Goal: Task Accomplishment & Management: Use online tool/utility

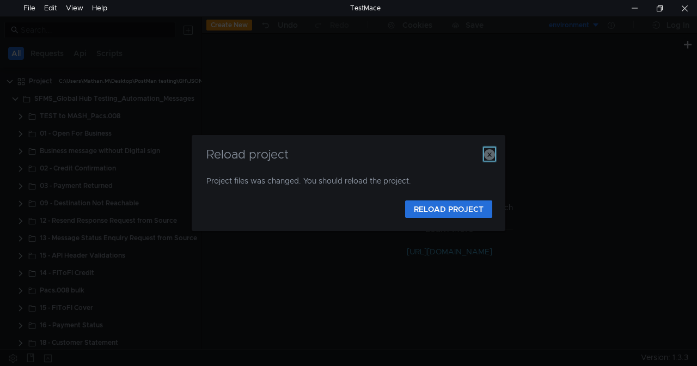
click at [488, 151] on icon "button" at bounding box center [489, 154] width 11 height 11
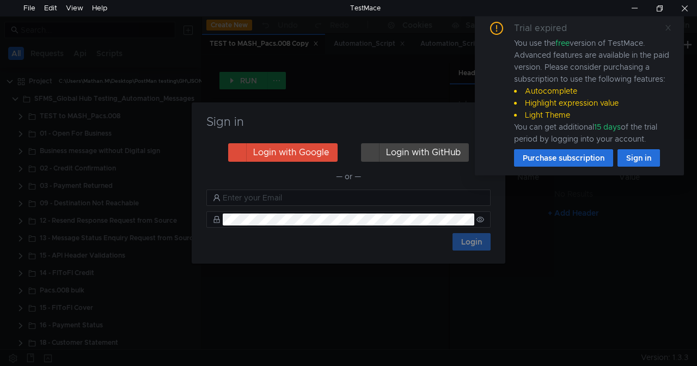
click at [669, 27] on icon at bounding box center [668, 28] width 8 height 8
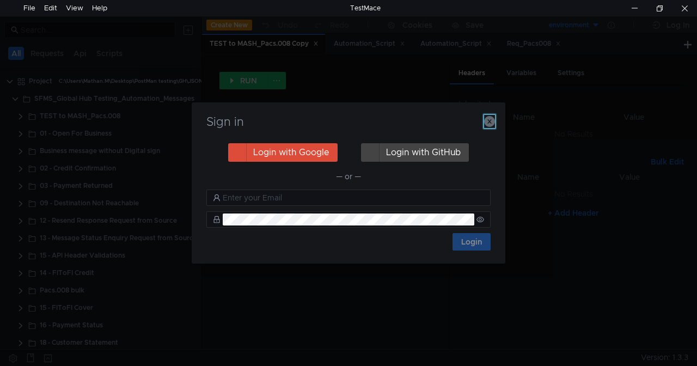
click at [493, 121] on icon "button" at bounding box center [489, 121] width 11 height 11
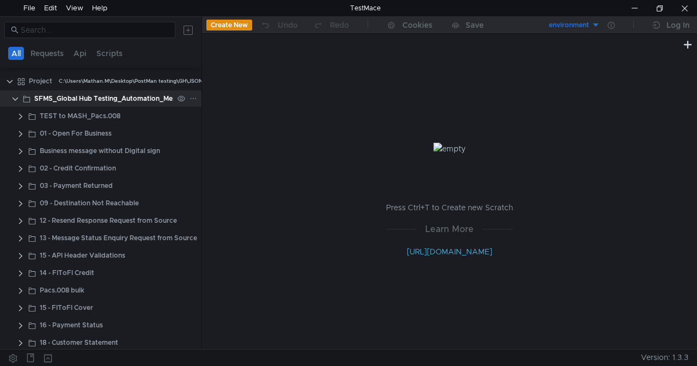
click at [13, 96] on clr-icon at bounding box center [15, 99] width 9 height 9
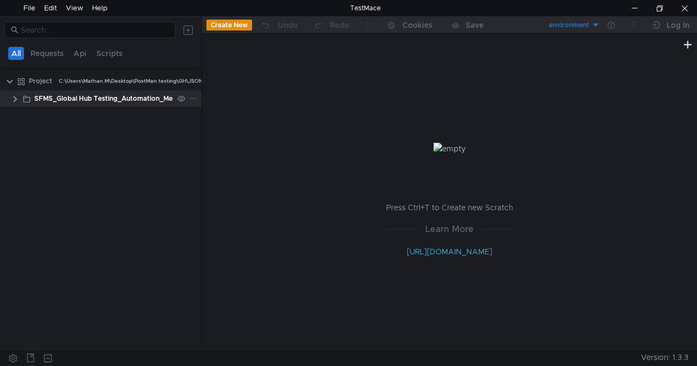
click at [13, 96] on clr-icon at bounding box center [15, 99] width 9 height 9
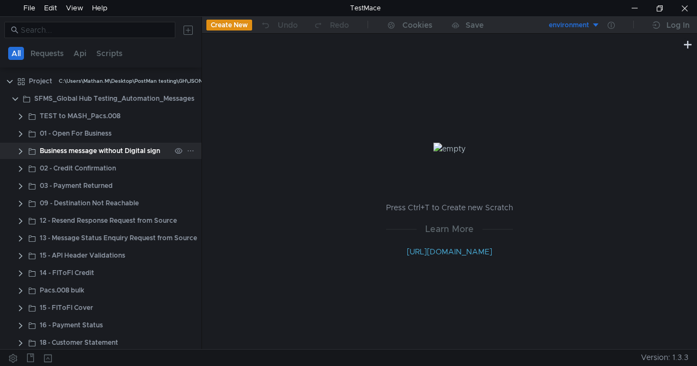
click at [21, 150] on clr-icon at bounding box center [20, 151] width 9 height 9
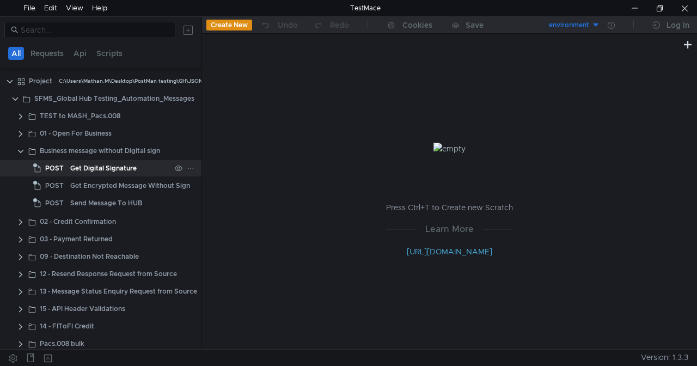
click at [114, 169] on div "Get Digital Signature" at bounding box center [103, 168] width 66 height 16
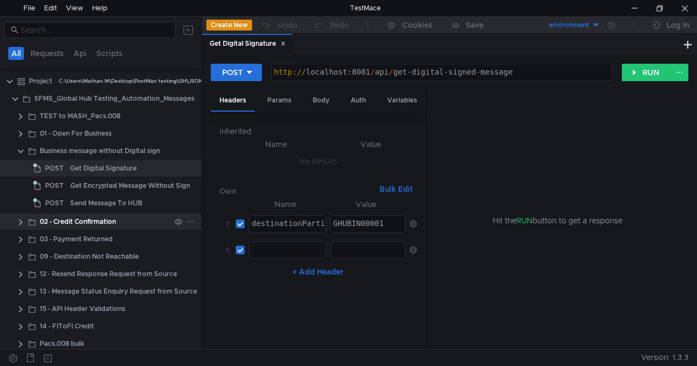
click at [19, 219] on clr-icon at bounding box center [20, 222] width 9 height 9
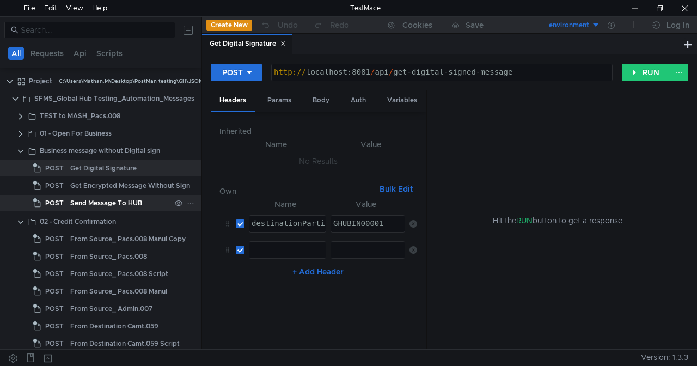
click at [96, 198] on div "Send Message To HUB" at bounding box center [106, 203] width 72 height 16
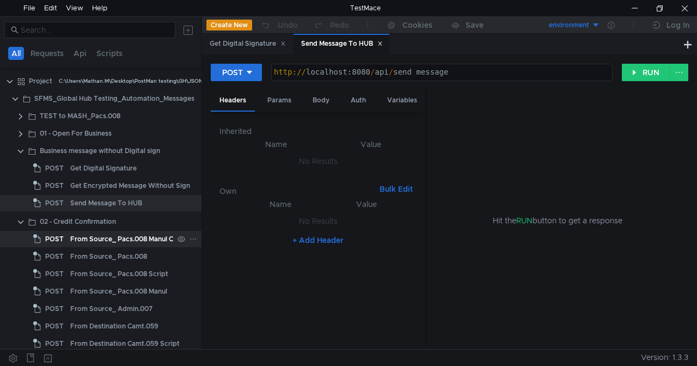
click at [84, 240] on div "From Source_ Pacs.008 Manul Copy" at bounding box center [127, 239] width 115 height 16
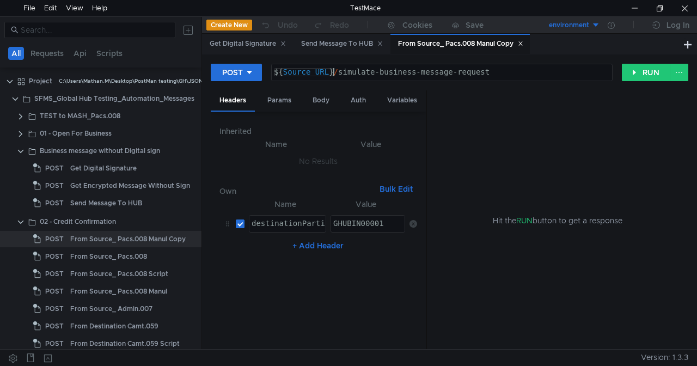
type textarea "${Source_URL}/simulate-business-message-request"
drag, startPoint x: 333, startPoint y: 73, endPoint x: 230, endPoint y: 66, distance: 103.7
click at [230, 66] on div "POST ${Source_URL}/simulate-business-message-request ${ Source_URL } / simulate…" at bounding box center [416, 72] width 411 height 19
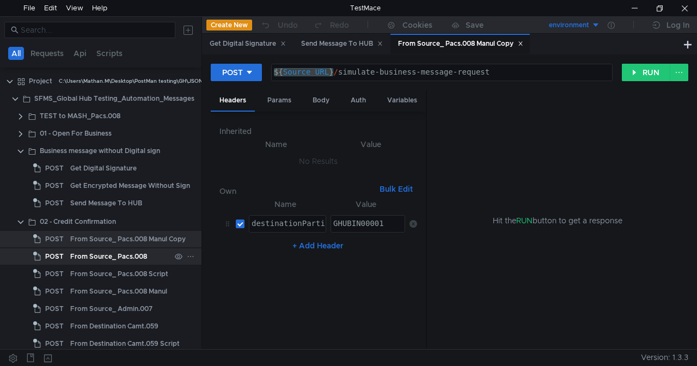
click at [103, 256] on div "From Source_ Pacs.008" at bounding box center [108, 256] width 77 height 16
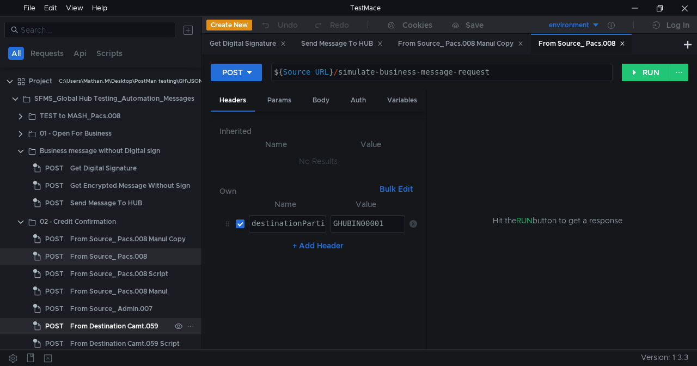
click at [83, 321] on div "From Destination Camt.059" at bounding box center [114, 326] width 88 height 16
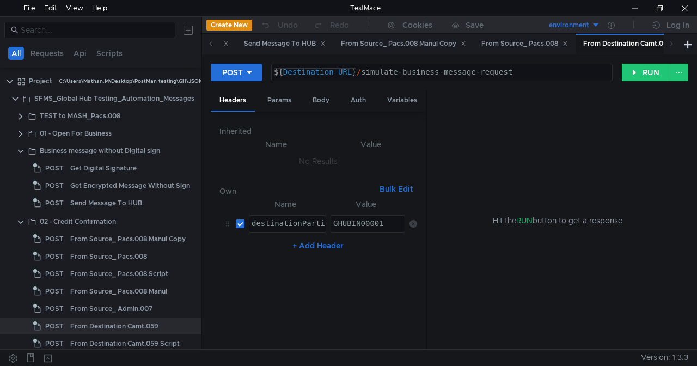
type textarea "${Destination_URL}/simulate-business-message-request"
drag, startPoint x: 356, startPoint y: 71, endPoint x: 211, endPoint y: 65, distance: 145.5
click at [211, 65] on div "POST ${Destination_URL}/simulate-business-message-request ${ Destination_URL } …" at bounding box center [416, 72] width 411 height 19
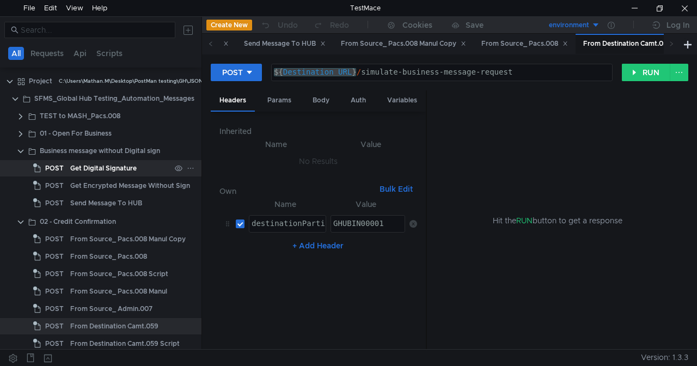
click at [100, 169] on div "Get Digital Signature" at bounding box center [103, 168] width 66 height 16
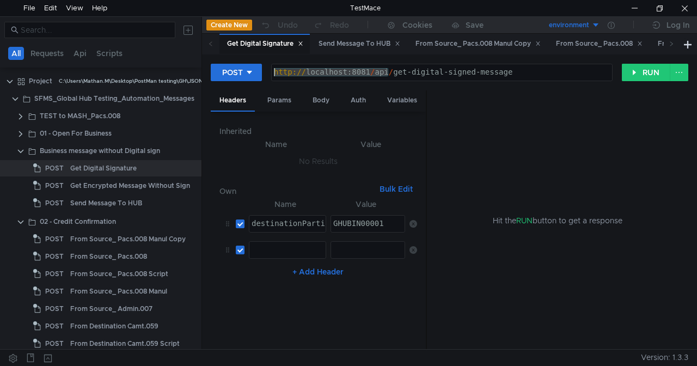
drag, startPoint x: 390, startPoint y: 71, endPoint x: 191, endPoint y: 70, distance: 199.3
click at [191, 70] on as-split "All Requests Api Scripts Project C:\Users\Mathan.M\Desktop\PostMan testing\GH\J…" at bounding box center [348, 182] width 697 height 333
paste textarea "${Destination_URL}"
type textarea "${Destination_URL}/get-digital-signed-message"
click at [325, 99] on div "Body" at bounding box center [321, 100] width 34 height 20
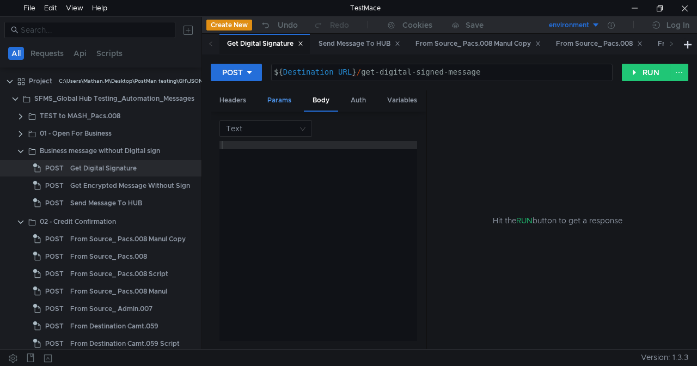
click at [287, 101] on div "Params" at bounding box center [279, 100] width 41 height 20
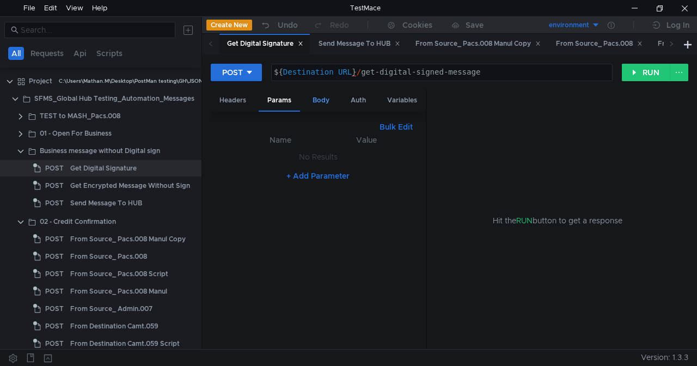
click at [323, 101] on div "Body" at bounding box center [321, 100] width 34 height 20
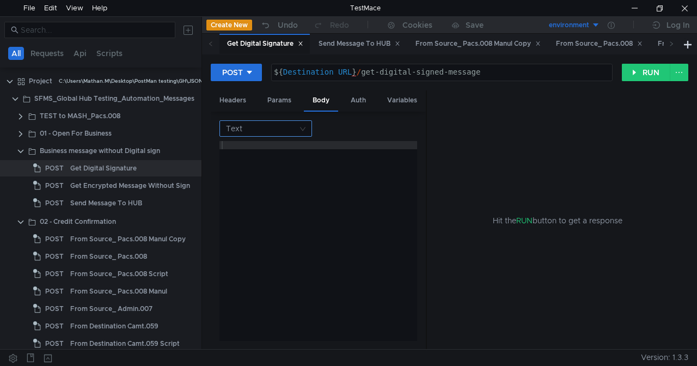
click at [307, 125] on nz-select-top-control "Text" at bounding box center [265, 128] width 93 height 16
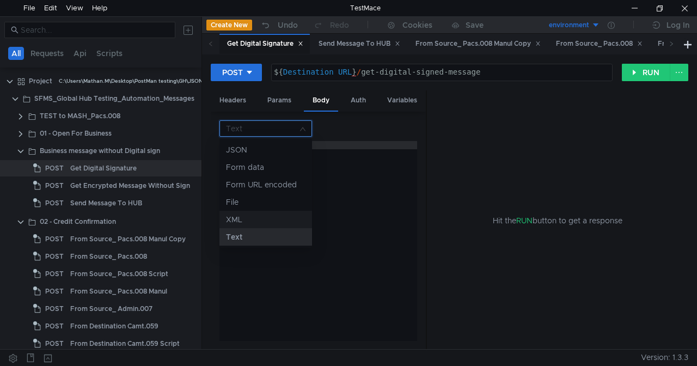
click at [241, 218] on div "XML" at bounding box center [265, 219] width 79 height 12
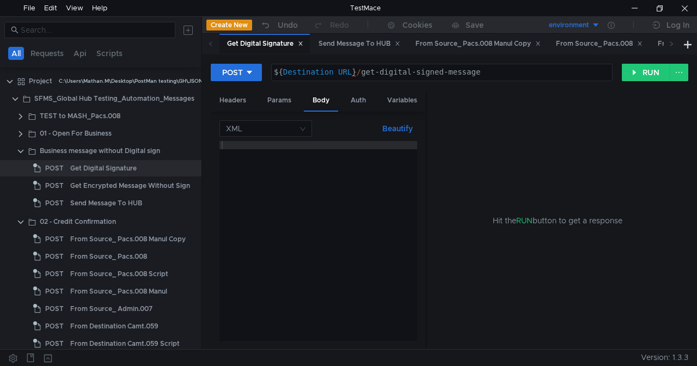
click at [294, 144] on div at bounding box center [318, 249] width 198 height 216
click at [306, 143] on div at bounding box center [318, 249] width 198 height 216
click at [489, 47] on div "From Source_ Pacs.008 Manul Copy" at bounding box center [477, 43] width 125 height 11
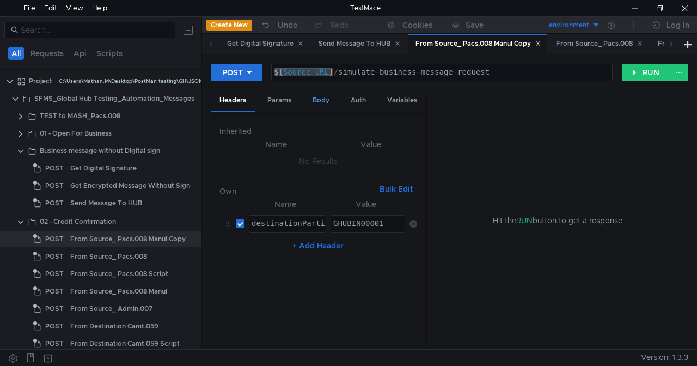
click at [317, 100] on div "Body" at bounding box center [321, 100] width 34 height 20
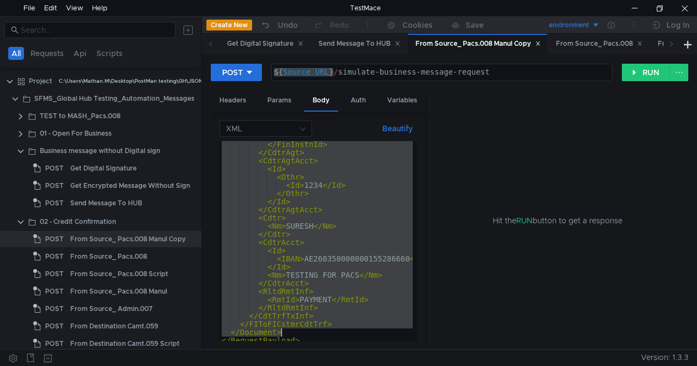
scroll to position [833, 0]
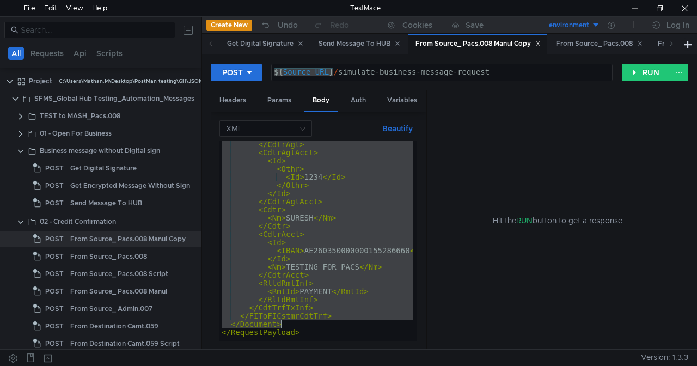
drag, startPoint x: 231, startPoint y: 169, endPoint x: 286, endPoint y: 326, distance: 166.7
type textarea "</FIToFICstmrCdtTrf> </Document>"
click at [264, 38] on div "Get Digital Signature" at bounding box center [264, 44] width 90 height 20
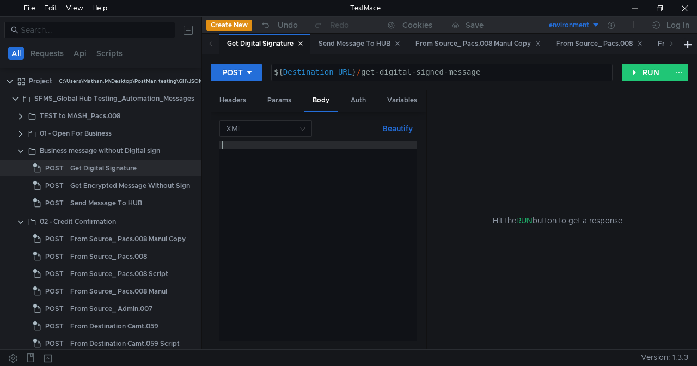
click at [307, 148] on div at bounding box center [318, 249] width 198 height 216
paste textarea "</Document>"
type textarea "</Document>"
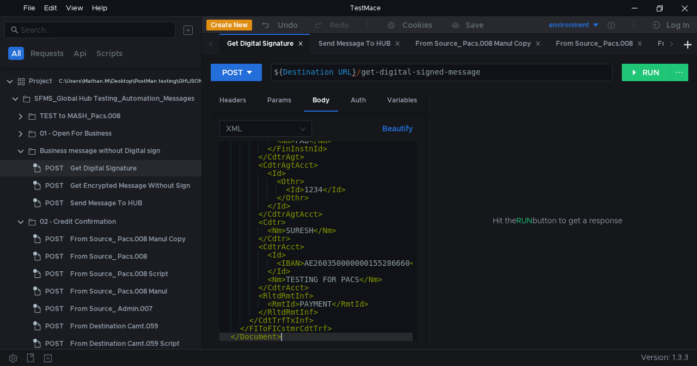
scroll to position [584, 0]
click at [633, 75] on button "RUN" at bounding box center [646, 72] width 48 height 17
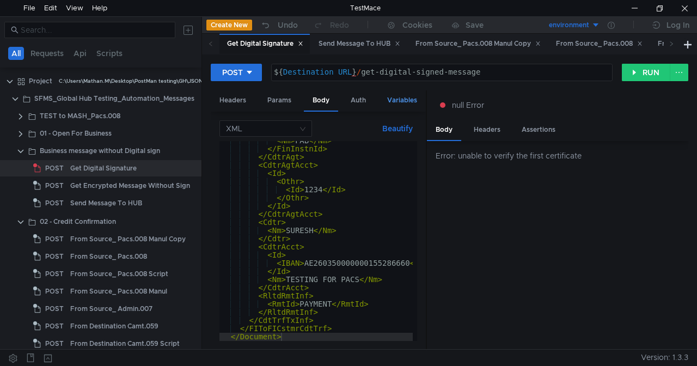
click at [402, 99] on div "Variables" at bounding box center [401, 100] width 47 height 20
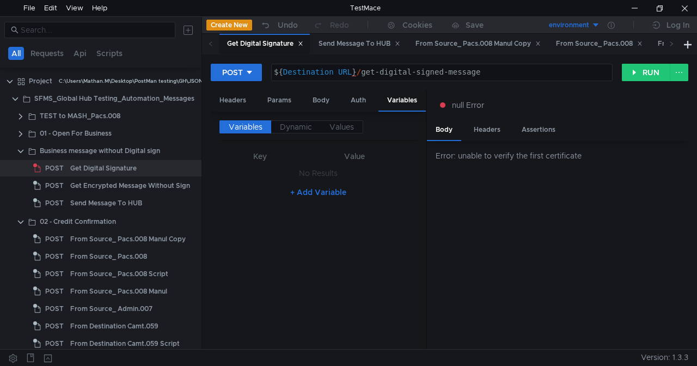
click at [426, 102] on div at bounding box center [426, 220] width 1 height 260
drag, startPoint x: 426, startPoint y: 102, endPoint x: 476, endPoint y: 93, distance: 51.0
click at [476, 93] on as-split "Headers Params Body Auth Variables Other Variables Dynamic Values Key Value No …" at bounding box center [449, 220] width 477 height 260
drag, startPoint x: 425, startPoint y: 123, endPoint x: 487, endPoint y: 119, distance: 61.7
click at [487, 119] on as-split "Headers Params Body Auth Variables Other Variables Dynamic Values Key Value No …" at bounding box center [449, 220] width 477 height 260
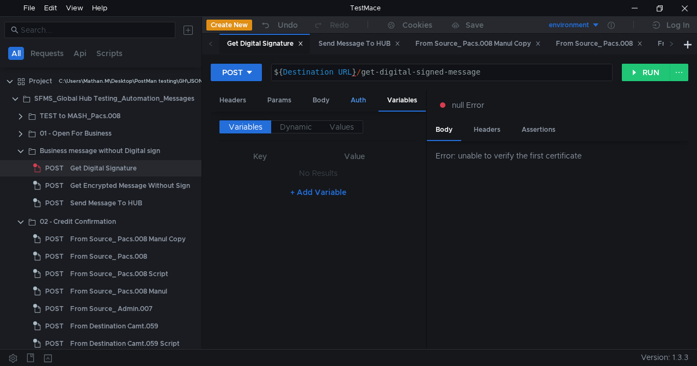
click at [359, 96] on div "Auth" at bounding box center [358, 100] width 33 height 20
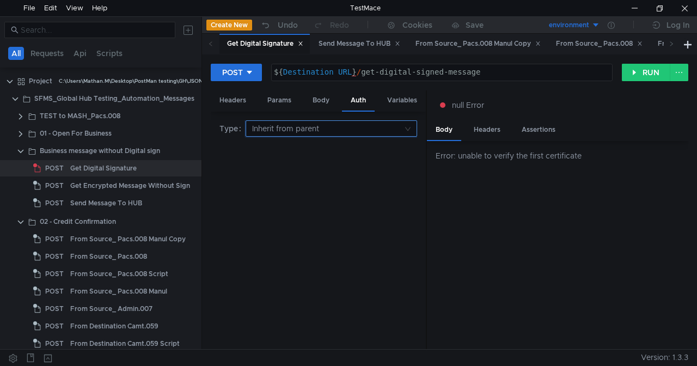
click at [309, 126] on input at bounding box center [327, 128] width 151 height 15
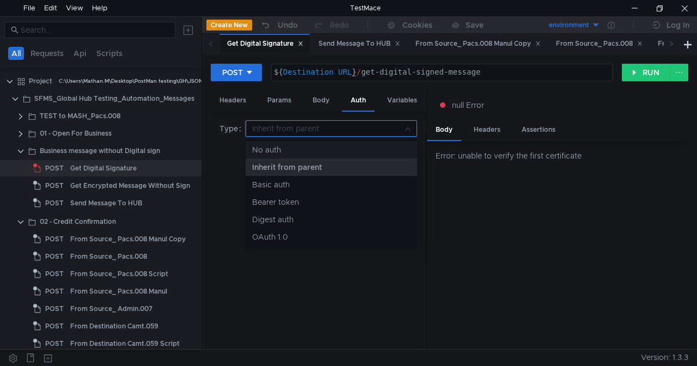
click at [282, 99] on div at bounding box center [348, 183] width 697 height 366
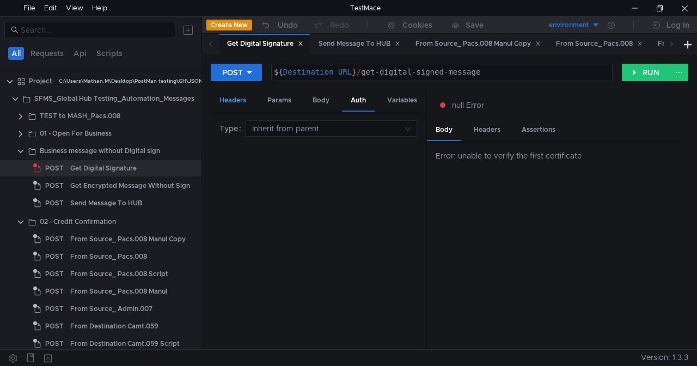
click at [236, 99] on div "Headers" at bounding box center [233, 100] width 44 height 20
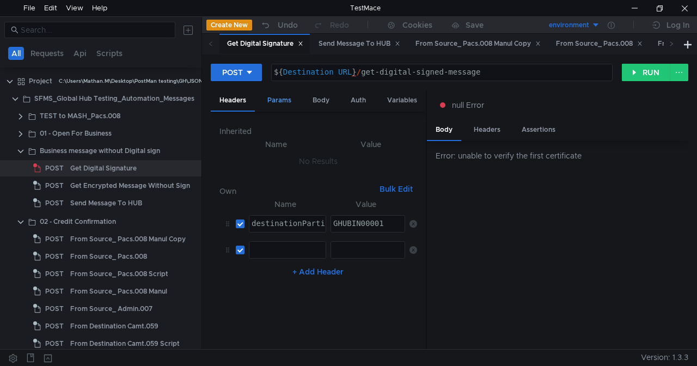
click at [284, 100] on div "Params" at bounding box center [279, 100] width 41 height 20
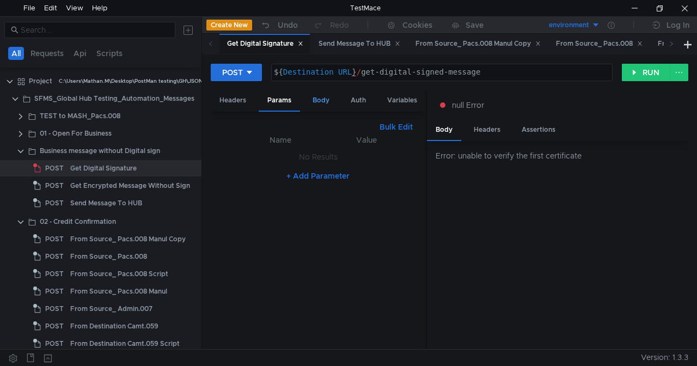
click at [329, 101] on div "Body" at bounding box center [321, 100] width 34 height 20
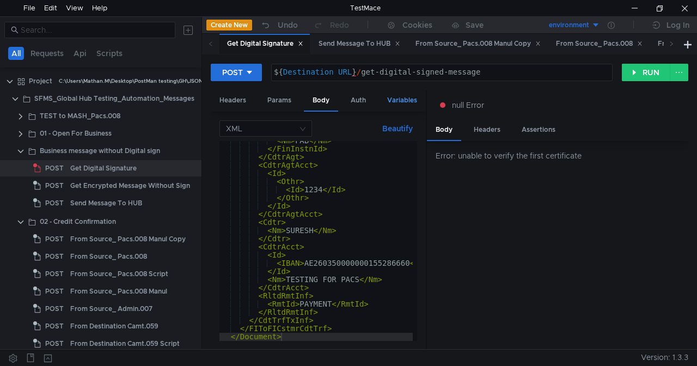
click at [409, 100] on div "Variables" at bounding box center [401, 100] width 47 height 20
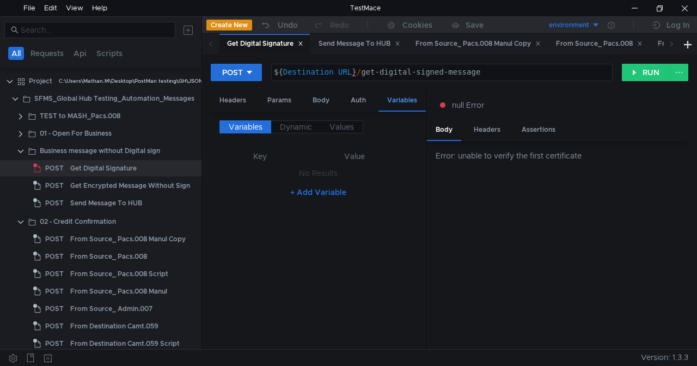
click at [409, 100] on div "Variables" at bounding box center [401, 100] width 47 height 21
click at [650, 76] on button "RUN" at bounding box center [646, 72] width 48 height 17
drag, startPoint x: 426, startPoint y: 99, endPoint x: 455, endPoint y: 100, distance: 29.4
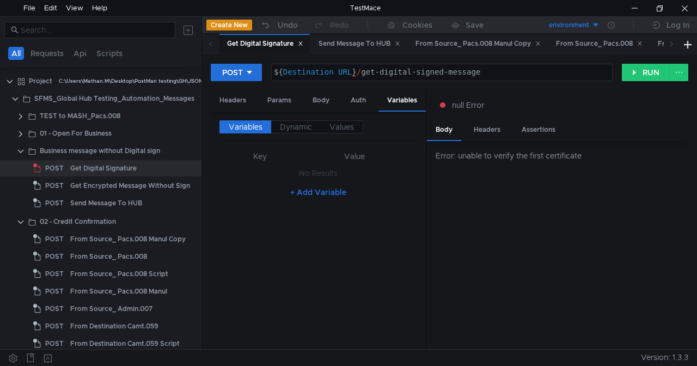
click at [455, 100] on as-split "Headers Params Body Auth Variables Other Variables Dynamic Values Key Value No …" at bounding box center [449, 220] width 477 height 260
drag, startPoint x: 426, startPoint y: 99, endPoint x: 466, endPoint y: 101, distance: 39.2
click at [466, 101] on as-split "Headers Params Body Auth Variables Other Variables Dynamic Values Key Value No …" at bounding box center [449, 220] width 477 height 260
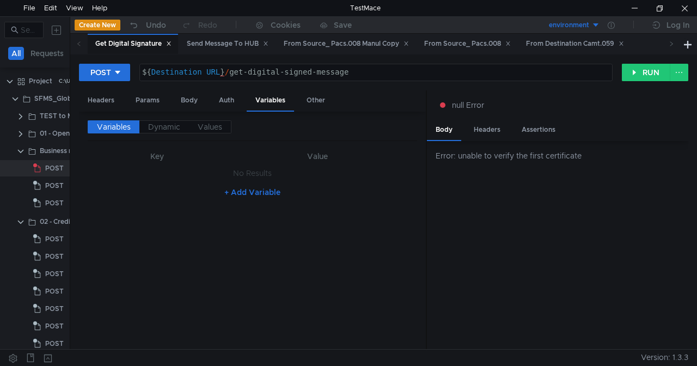
drag, startPoint x: 201, startPoint y: 71, endPoint x: 56, endPoint y: 64, distance: 145.0
click at [56, 64] on as-split "All Requests Api Scripts Project C:\Users\Mathan.M\Desktop\PostMan testing\GH\J…" at bounding box center [348, 182] width 697 height 333
click at [314, 95] on div "Other" at bounding box center [316, 100] width 36 height 20
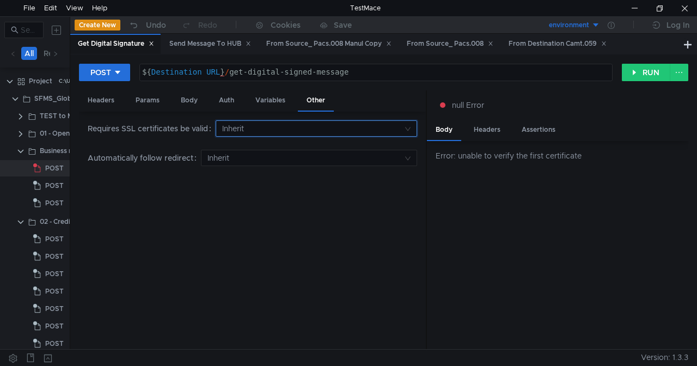
click at [243, 126] on input at bounding box center [312, 128] width 181 height 15
click at [252, 161] on div "No" at bounding box center [317, 167] width 187 height 12
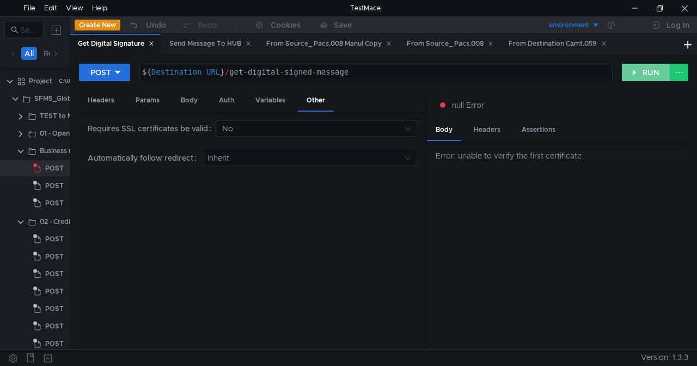
click at [644, 76] on button "RUN" at bounding box center [646, 72] width 48 height 17
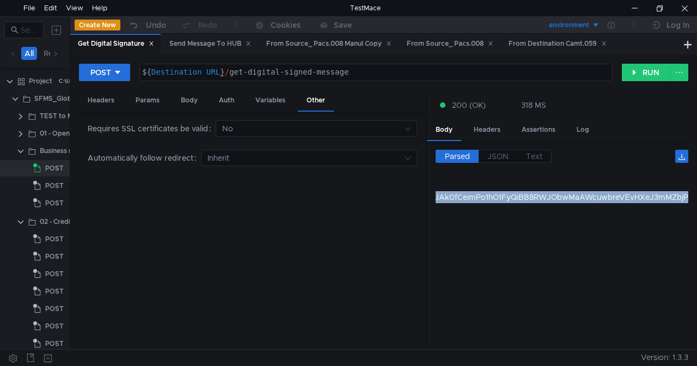
drag, startPoint x: 516, startPoint y: 195, endPoint x: 696, endPoint y: 177, distance: 181.1
click at [696, 177] on div "POST ${Destination_URL}/get-digital-signed-message ${ Destination_URL } / get-d…" at bounding box center [383, 201] width 627 height 295
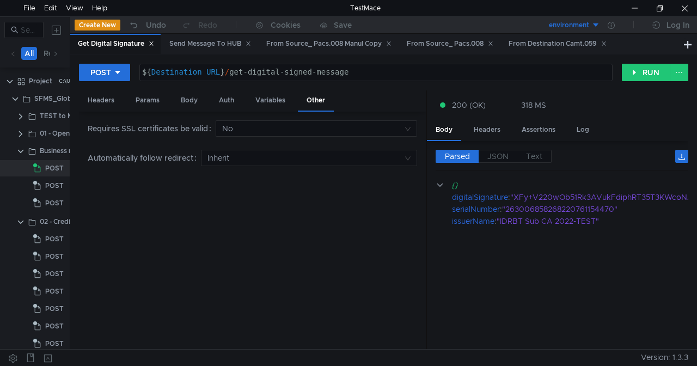
click at [536, 229] on cdk-virtual-scroll-viewport "{} digitalSignature : "XFy+V220wOb51Rk3AVukFdiphRT35T3KWcoNAACBRHTXNafWzsA1VfIw…" at bounding box center [562, 260] width 253 height 162
click at [436, 44] on div "From Source_ Pacs.008" at bounding box center [450, 43] width 87 height 11
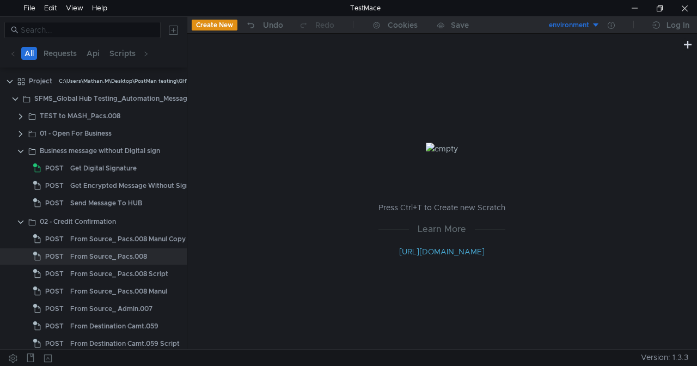
drag, startPoint x: 70, startPoint y: 69, endPoint x: 187, endPoint y: 89, distance: 118.7
click at [187, 89] on div at bounding box center [187, 183] width 1 height 332
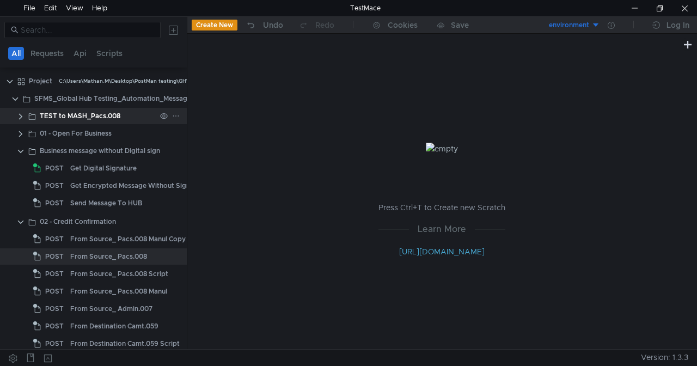
click at [20, 119] on clr-icon at bounding box center [20, 116] width 9 height 9
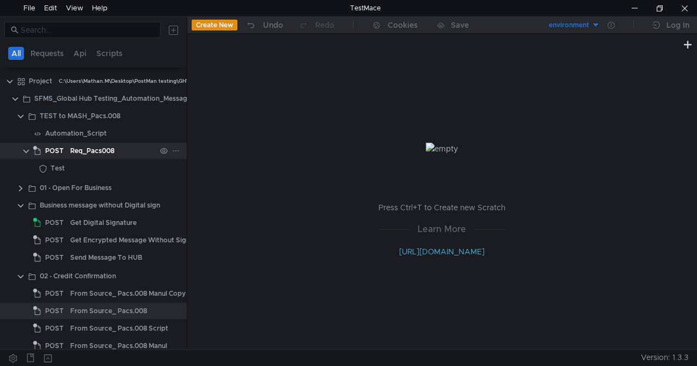
click at [65, 154] on div "POST" at bounding box center [50, 151] width 34 height 16
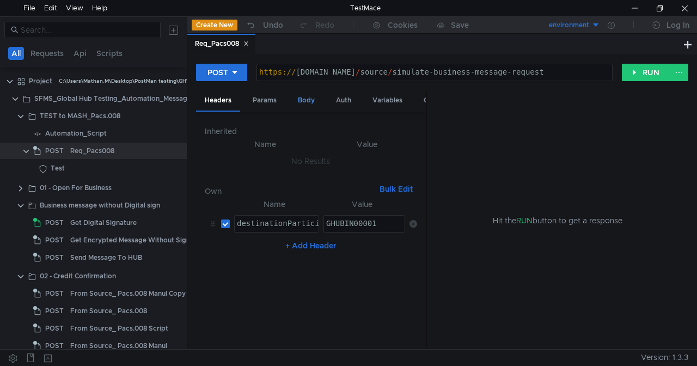
click at [309, 106] on div "Body" at bounding box center [306, 100] width 34 height 20
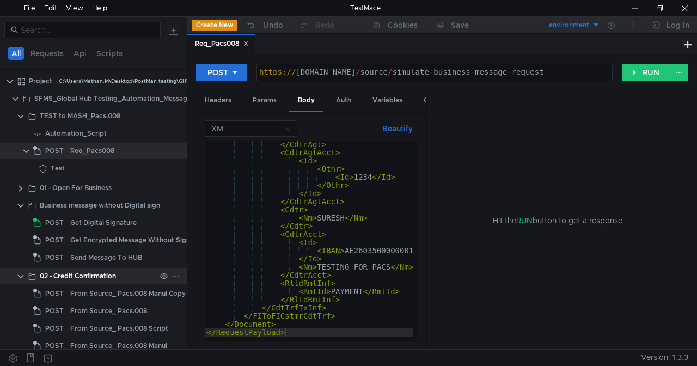
scroll to position [71, 0]
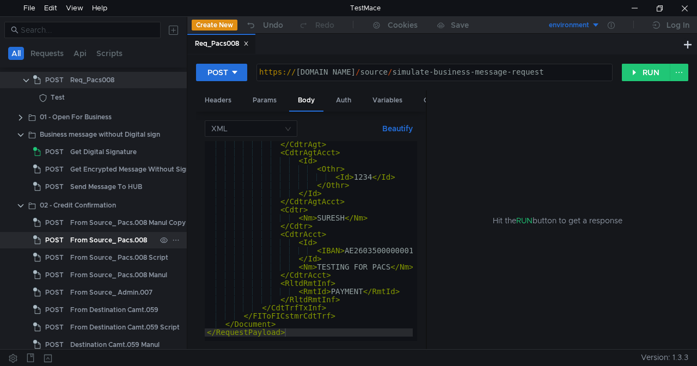
click at [113, 241] on div "From Source_ Pacs.008" at bounding box center [108, 240] width 77 height 16
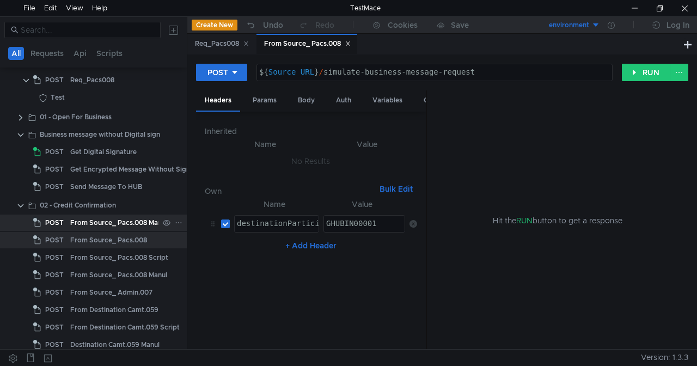
click at [115, 224] on div "From Source_ Pacs.008 Manul Copy" at bounding box center [127, 223] width 115 height 16
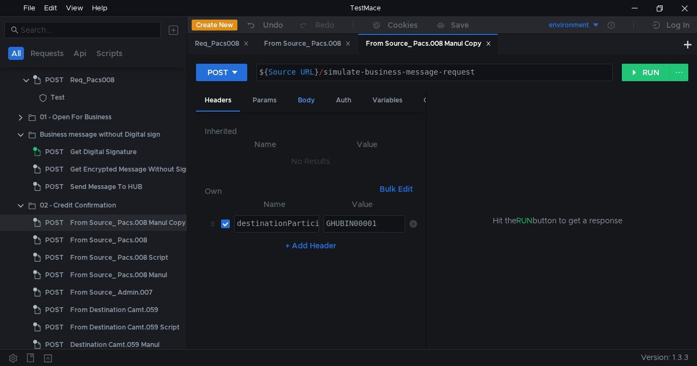
click at [306, 105] on div "Body" at bounding box center [306, 100] width 34 height 20
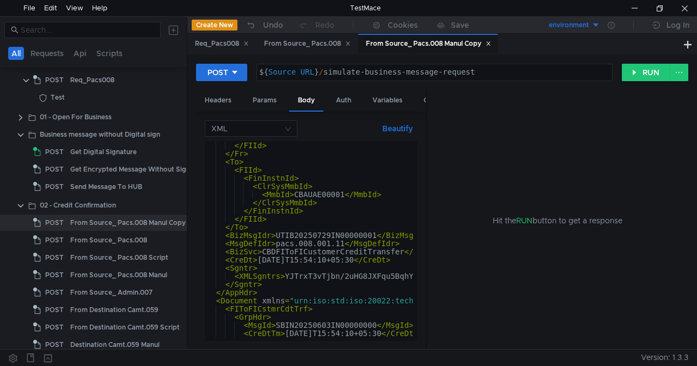
scroll to position [81, 0]
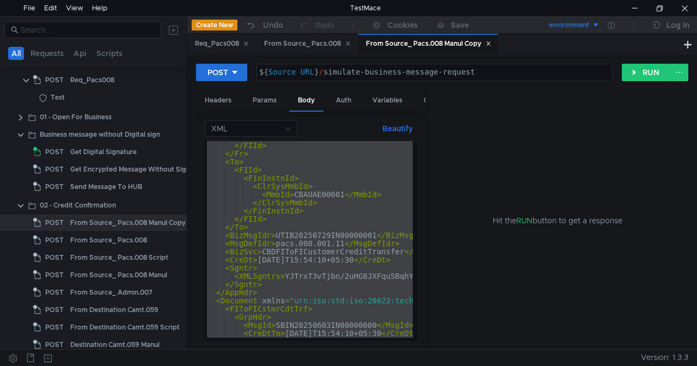
type textarea "</Document> </RequestPayload>"
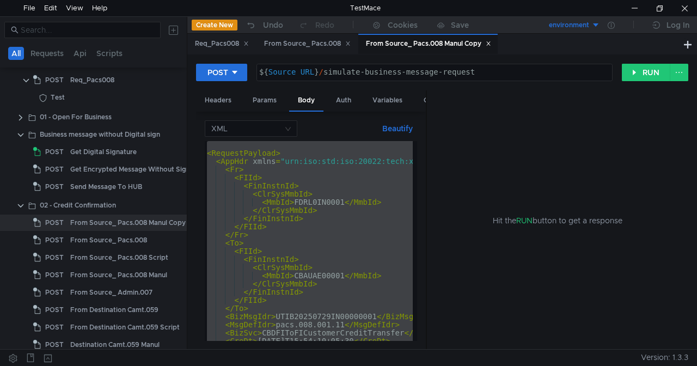
scroll to position [0, 0]
click at [95, 168] on div "Get Encrypted Message Without Sign" at bounding box center [130, 169] width 120 height 16
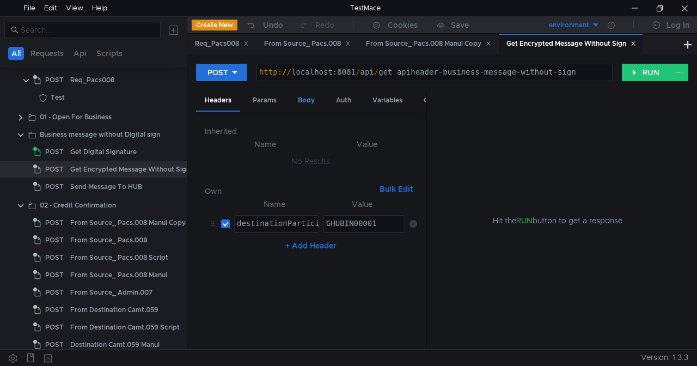
click at [308, 99] on div "Body" at bounding box center [306, 100] width 34 height 20
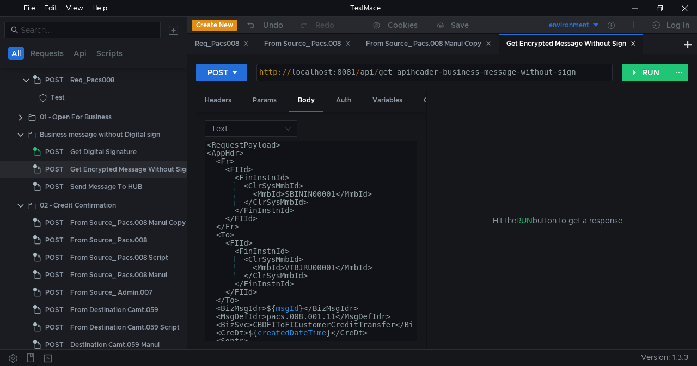
type textarea "<FinInstnId>"
click at [278, 124] on input at bounding box center [247, 128] width 72 height 15
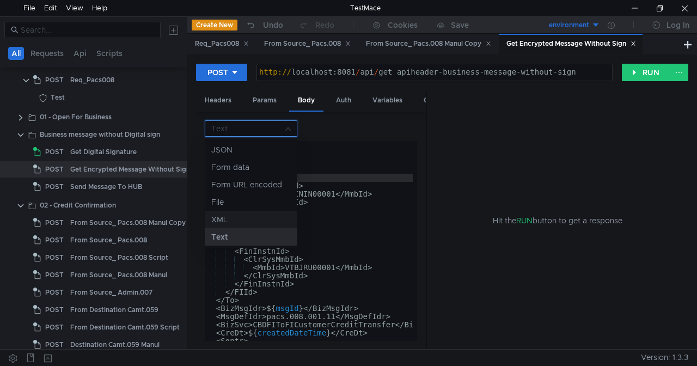
click at [224, 219] on div "XML" at bounding box center [250, 219] width 79 height 12
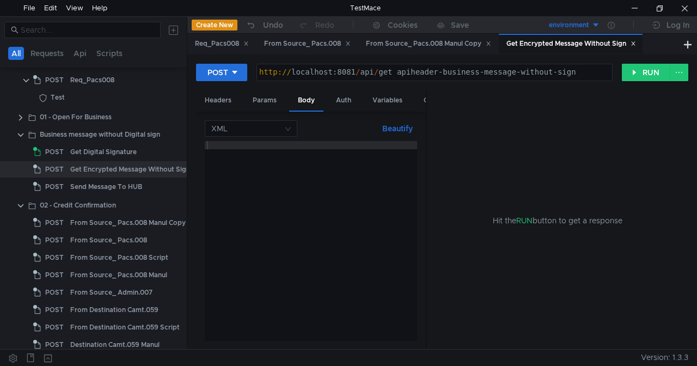
click at [265, 182] on div at bounding box center [311, 249] width 212 height 216
click at [278, 145] on div at bounding box center [311, 249] width 212 height 216
paste textarea "</RequestPayload>"
type textarea "</RequestPayload>"
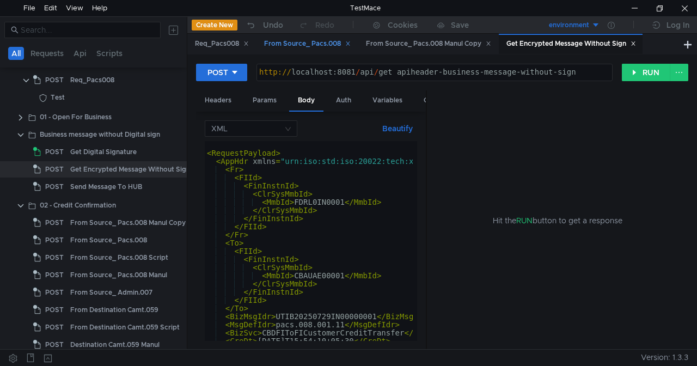
click at [307, 44] on div "From Source_ Pacs.008" at bounding box center [307, 43] width 87 height 11
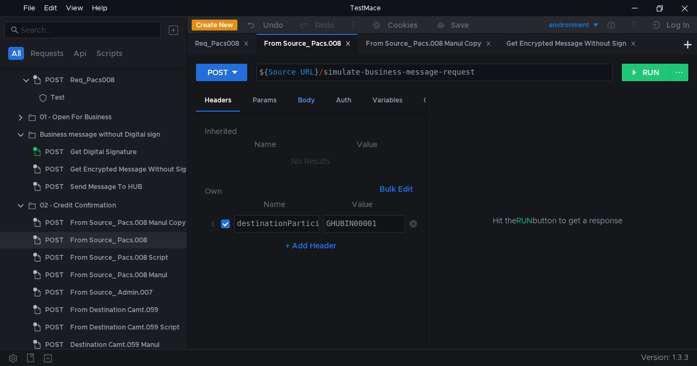
click at [310, 101] on div "Body" at bounding box center [306, 100] width 34 height 20
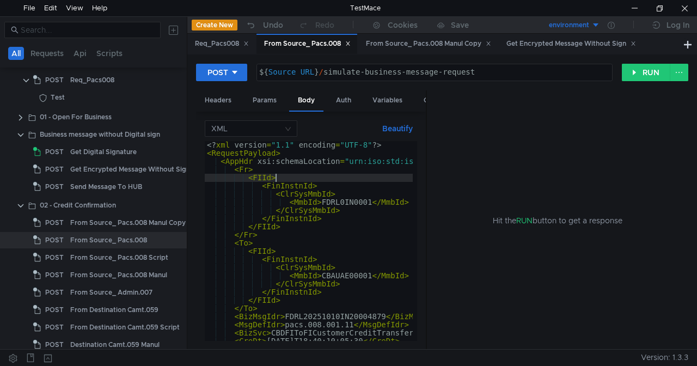
type textarea "</Document> </RequestPayload>"
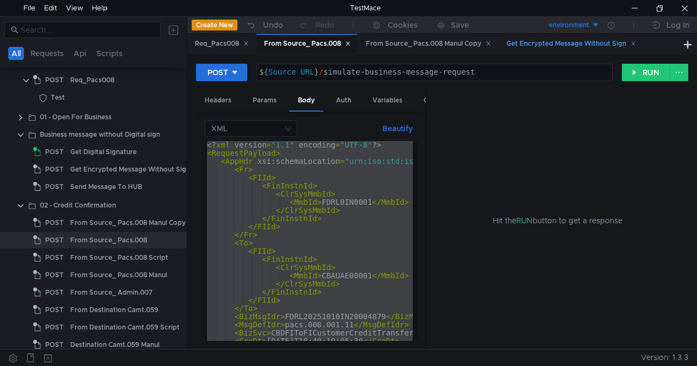
click at [544, 44] on div "Get Encrypted Message Without Sign" at bounding box center [571, 43] width 130 height 11
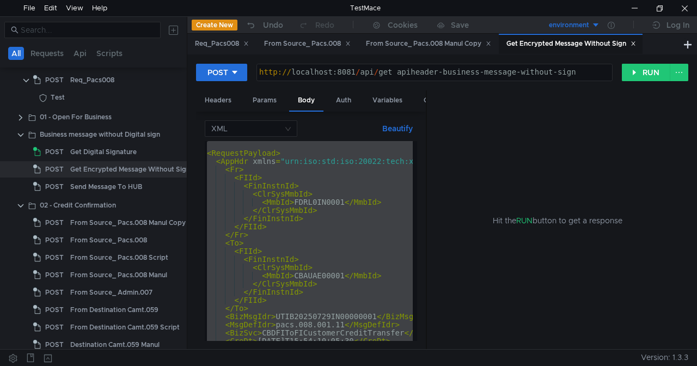
paste textarea
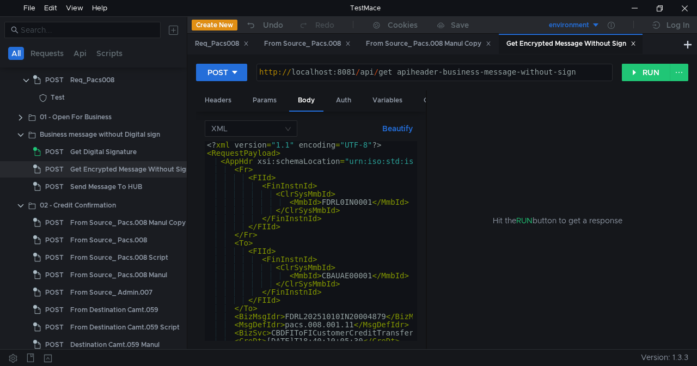
type textarea "<MmbId>CBAUAE00001</MmbId>"
click at [306, 42] on div "From Source_ Pacs.008" at bounding box center [307, 43] width 87 height 11
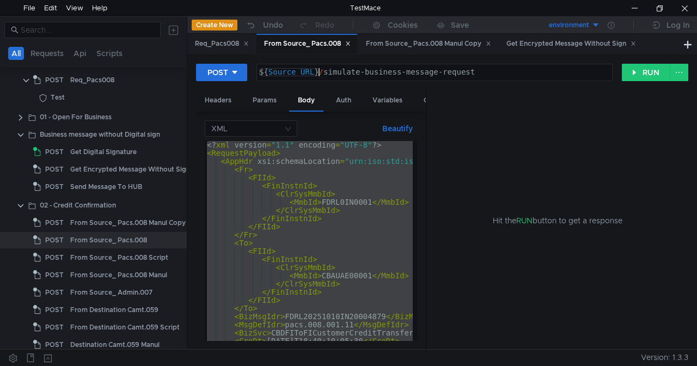
type textarea "${Source_URL}/simulate-business-message-request"
drag, startPoint x: 321, startPoint y: 73, endPoint x: 200, endPoint y: 64, distance: 121.2
click at [200, 64] on div "POST ${Source_URL}/simulate-business-message-request ${ Source_URL } / simulate…" at bounding box center [409, 72] width 426 height 19
click at [584, 42] on div "Get Encrypted Message Without Sign" at bounding box center [571, 43] width 130 height 11
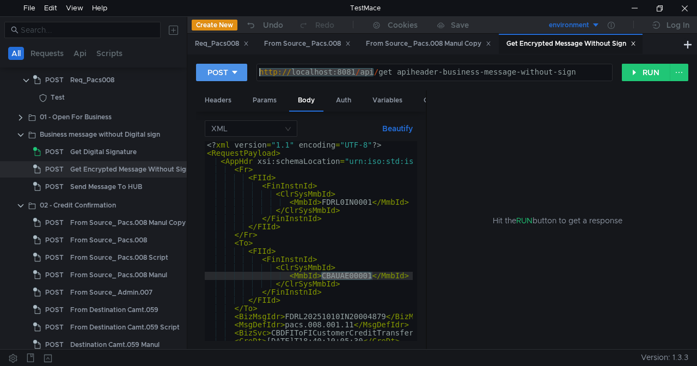
drag, startPoint x: 375, startPoint y: 74, endPoint x: 209, endPoint y: 66, distance: 166.3
click at [209, 66] on div "POST http://localhost:8081/api/get_apiheader-business-message-without-sign http…" at bounding box center [409, 72] width 426 height 19
paste textarea "${Source_URL}"
type textarea "${Source_URL}/get_apiheader-business-message-without-sign"
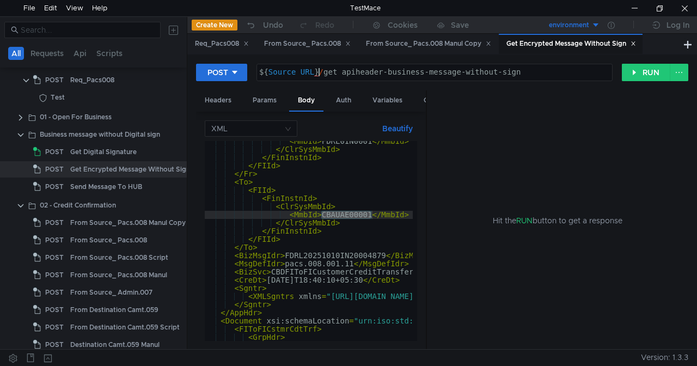
scroll to position [61, 0]
type textarea "<BizMsgIdr>FDRL20251010IN20004879</BizMsgIdr>"
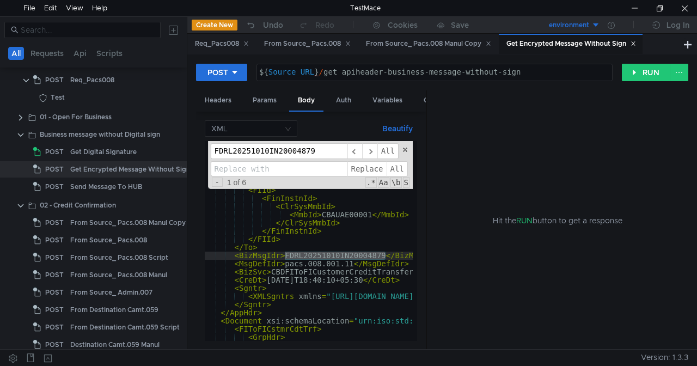
click at [305, 167] on input at bounding box center [279, 169] width 137 height 16
paste input "FDRL20251010IN20004879"
click at [265, 169] on input "FDRL20251010IN20004879" at bounding box center [279, 169] width 137 height 16
type input "FDRL20251015IN20104879"
click at [394, 166] on span "All" at bounding box center [397, 169] width 21 height 16
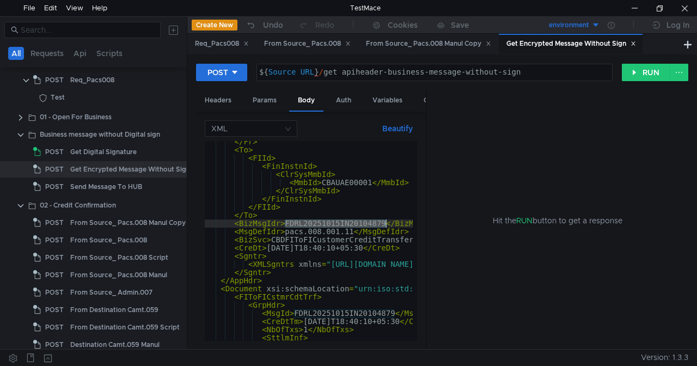
scroll to position [93, 0]
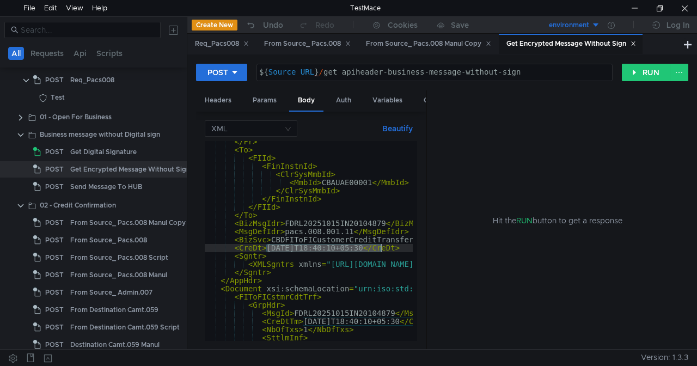
drag, startPoint x: 265, startPoint y: 250, endPoint x: 380, endPoint y: 250, distance: 115.4
type textarea "<CreDt>2025-10-10T18:40:10+05:30</CreDt>"
type input "2025-10-10T18:40:10+05:30"
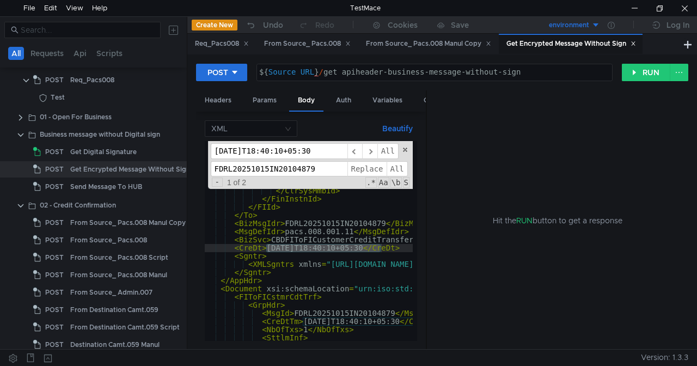
click at [304, 164] on input "FDRL20251015IN20104879" at bounding box center [279, 169] width 137 height 16
paste input "2025-10-10T18:40:10+05:30"
click at [260, 166] on input "2025-10-10T18:40:10+05:30" at bounding box center [279, 169] width 137 height 16
type input "2025-10-15T18:40:10+05:30"
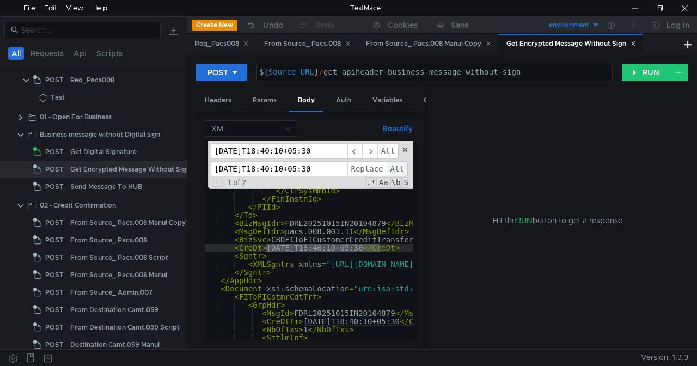
click at [397, 167] on span "All" at bounding box center [397, 169] width 21 height 16
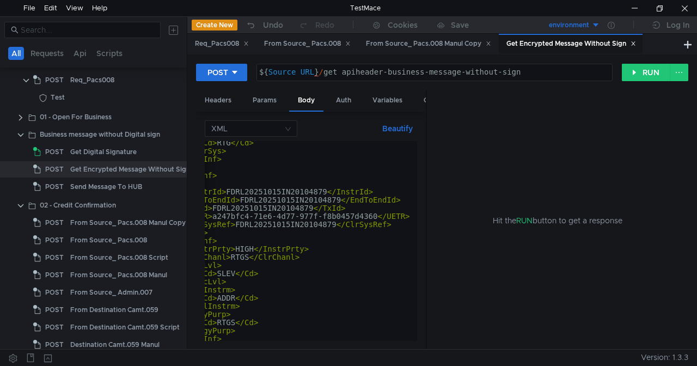
scroll to position [0, 113]
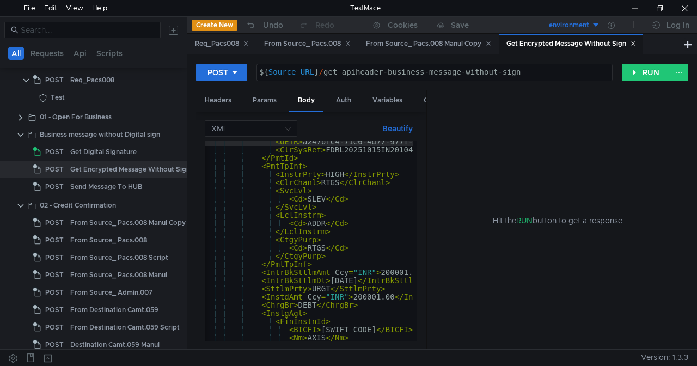
scroll to position [387, 0]
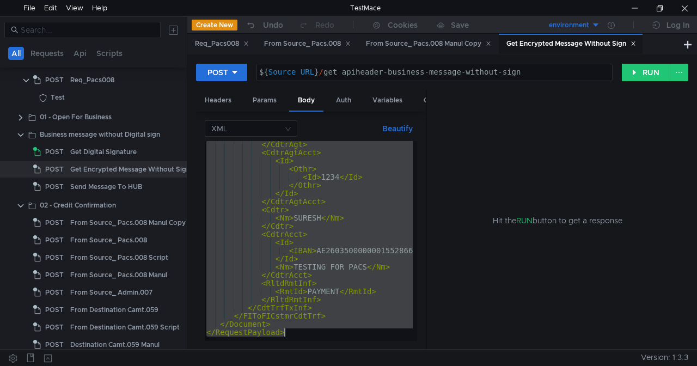
scroll to position [833, 0]
drag, startPoint x: 221, startPoint y: 224, endPoint x: 272, endPoint y: 320, distance: 108.6
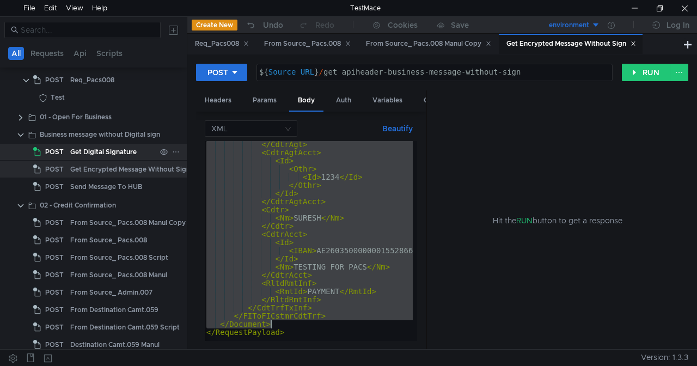
type textarea "</FIToFICstmrCdtTrf> </Document>"
click at [96, 150] on div "Get Digital Signature" at bounding box center [103, 152] width 66 height 16
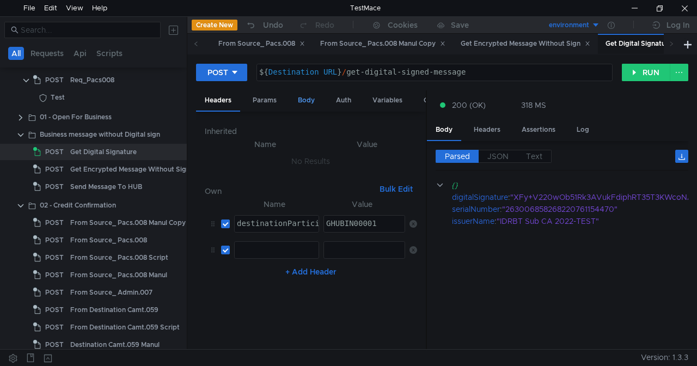
click at [303, 100] on div "Body" at bounding box center [306, 100] width 34 height 20
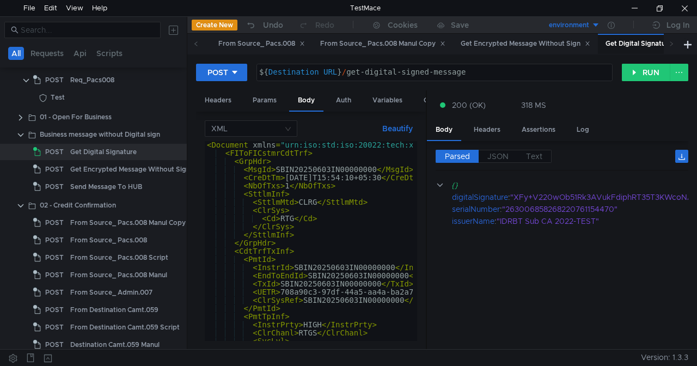
click at [321, 184] on div "< Document xmlns = "urn:iso:std:iso:20022:tech:xsd:pacs.008.001.11" xmlns:xsi =…" at bounding box center [680, 249] width 951 height 216
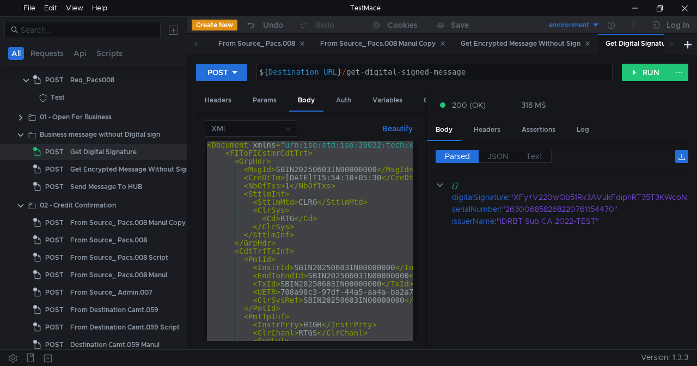
paste textarea
type textarea "</Document>"
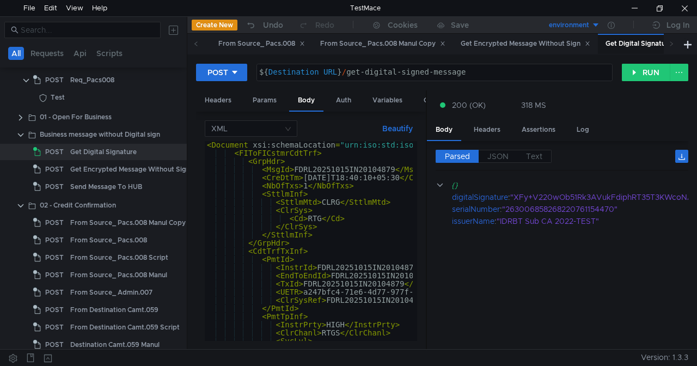
scroll to position [0, 0]
click at [635, 75] on button "RUN" at bounding box center [646, 72] width 48 height 17
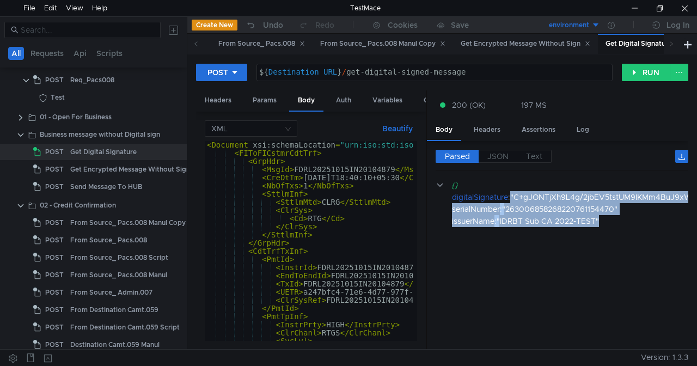
drag, startPoint x: 608, startPoint y: 220, endPoint x: 449, endPoint y: 197, distance: 160.6
copy div "digitalSignature : "C+gJONTjXh9L4g/2jbEV5tstUM9IKMm4BuJ9xWkcUSzXMh8i7zVxHRr6dvs…"
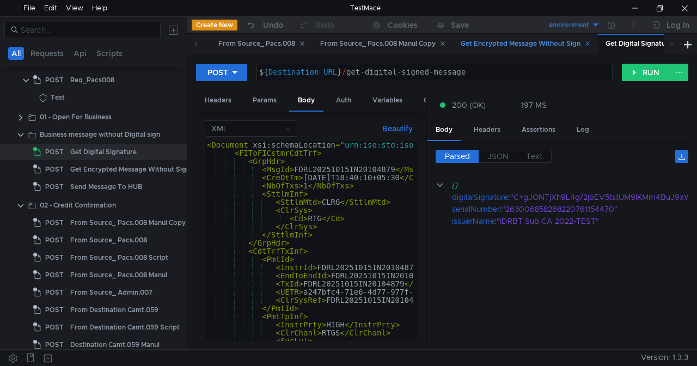
click at [512, 46] on div "Get Encrypted Message Without Sign" at bounding box center [526, 43] width 130 height 11
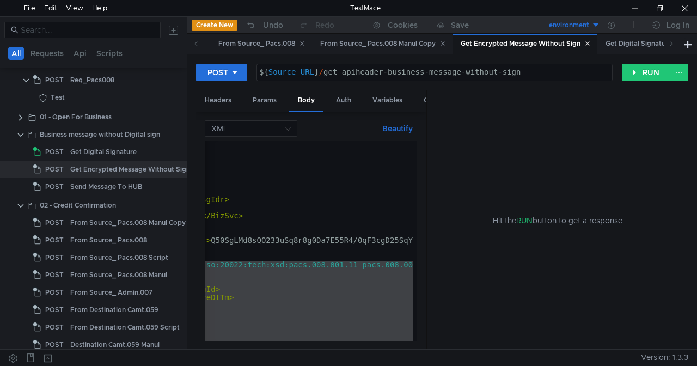
scroll to position [0, 211]
type textarea "<XMLSgntrs xmlns="http://www.w3.org/2000/09/xmldsig#">Q50SgLMd8sQO233uSq8r8g0Da…"
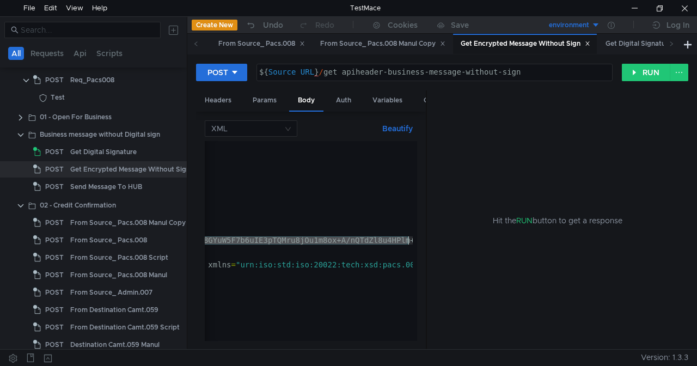
scroll to position [0, 1933]
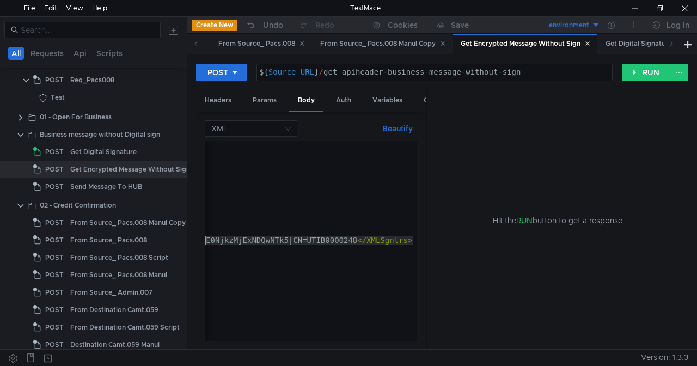
type textarea "<XMLSgntrs xmlns="http://www.w3.org/2000/09/xmldsig#">Q50SgLMd8sQO233uSq8r8g0Da…"
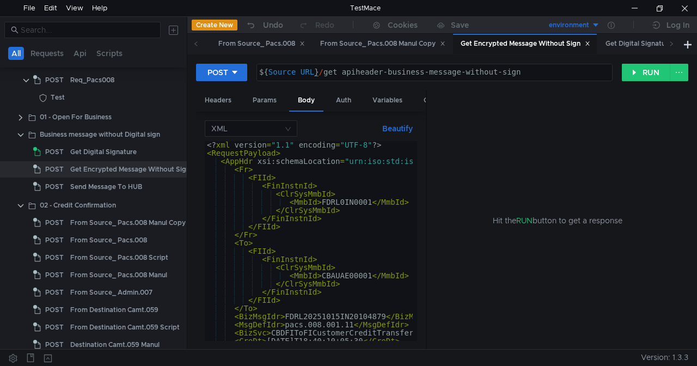
scroll to position [0, 0]
click at [644, 73] on button "RUN" at bounding box center [646, 72] width 48 height 17
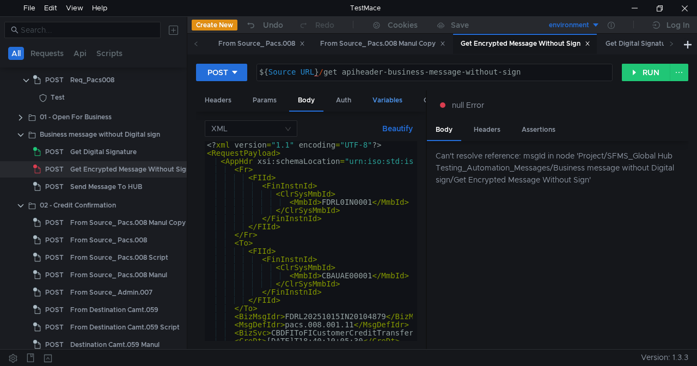
click at [391, 100] on div "Variables" at bounding box center [387, 100] width 47 height 20
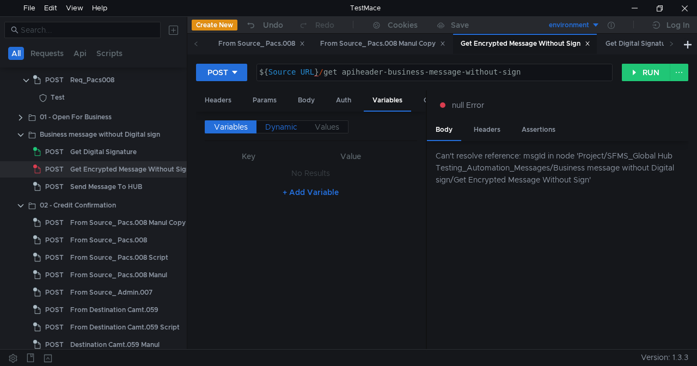
click at [284, 127] on span "Dynamic" at bounding box center [281, 127] width 32 height 10
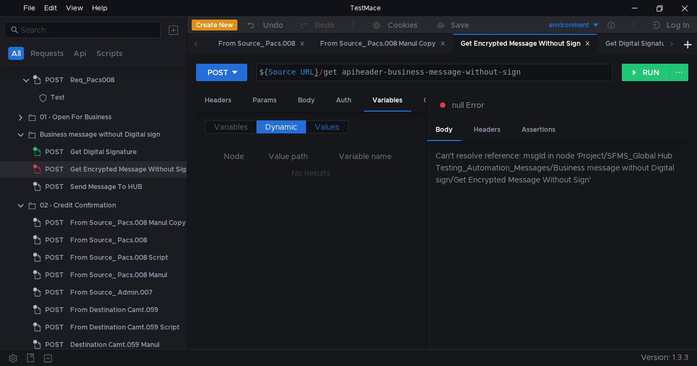
click at [344, 126] on label "Values" at bounding box center [327, 126] width 42 height 13
click at [341, 93] on div "Auth" at bounding box center [343, 100] width 33 height 20
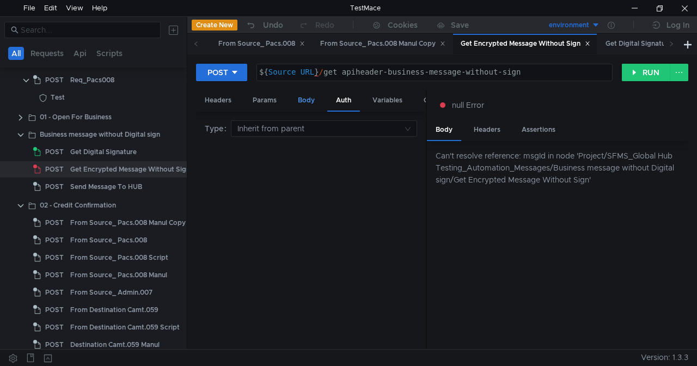
click at [303, 97] on div "Body" at bounding box center [306, 100] width 34 height 20
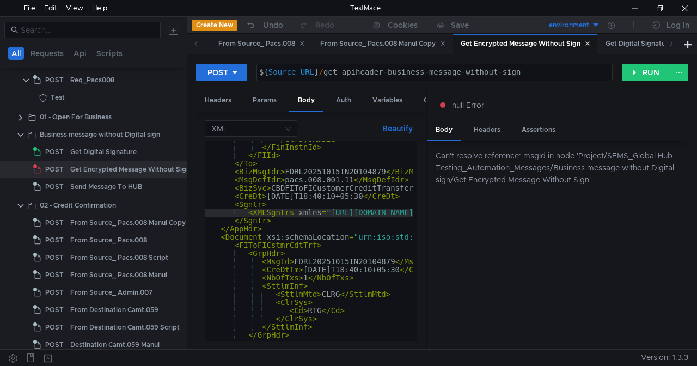
scroll to position [145, 0]
click at [535, 153] on div "Can't resolve reference: msgId in node 'Project/SFMS_Global Hub Testing_Automat…" at bounding box center [562, 168] width 253 height 36
copy div "msgId"
type textarea "<CreDt>2025-10-15T18:40:10+05:30</CreDt>"
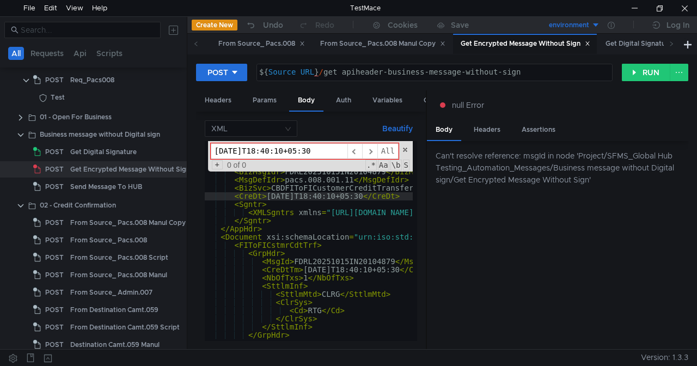
paste input "msgId"
type input "msgId"
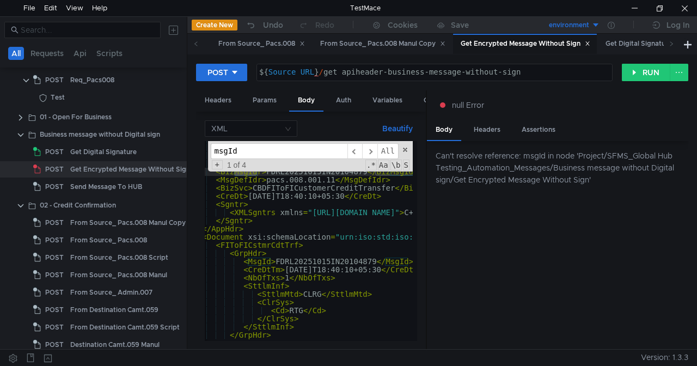
scroll to position [0, 23]
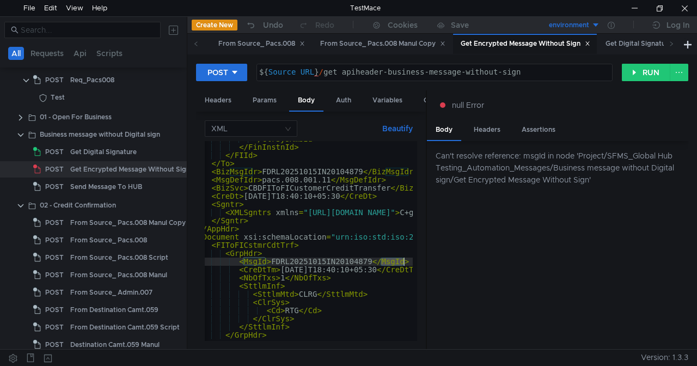
type textarea "<MsgId>FDRL20251015IN20104879</MsgId>"
click at [372, 96] on div "Variables" at bounding box center [387, 100] width 47 height 20
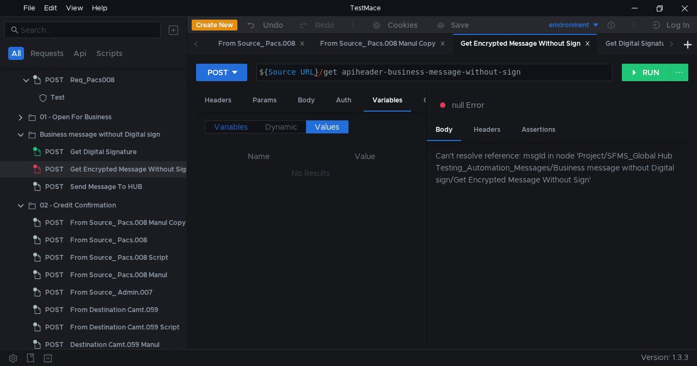
click at [243, 126] on span "Variables" at bounding box center [231, 127] width 34 height 10
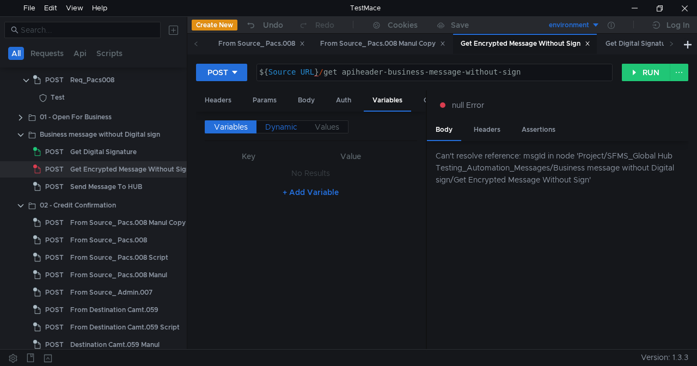
click at [278, 126] on span "Dynamic" at bounding box center [281, 127] width 32 height 10
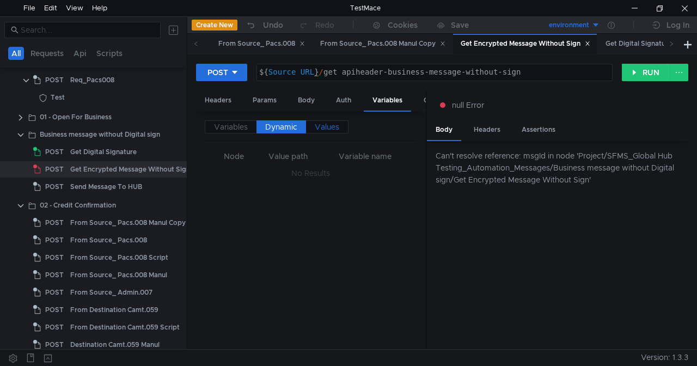
click at [307, 126] on label "Values" at bounding box center [327, 126] width 42 height 13
click at [344, 98] on div "Auth" at bounding box center [343, 100] width 33 height 20
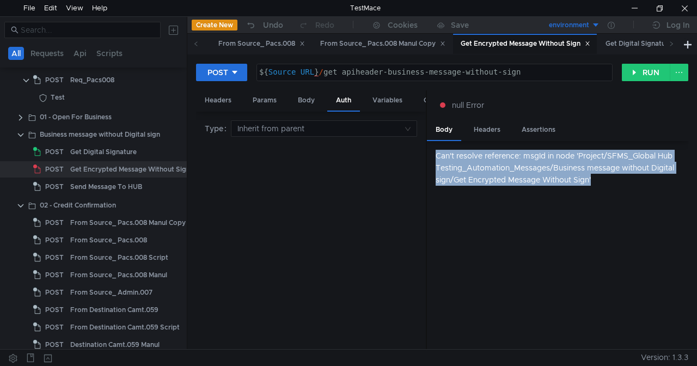
drag, startPoint x: 436, startPoint y: 157, endPoint x: 599, endPoint y: 182, distance: 165.2
click at [599, 182] on div "Can't resolve reference: msgId in node 'Project/SFMS_Global Hub Testing_Automat…" at bounding box center [562, 168] width 253 height 36
click at [393, 103] on div "Variables" at bounding box center [387, 100] width 47 height 20
click at [277, 123] on span "Dynamic" at bounding box center [281, 127] width 32 height 10
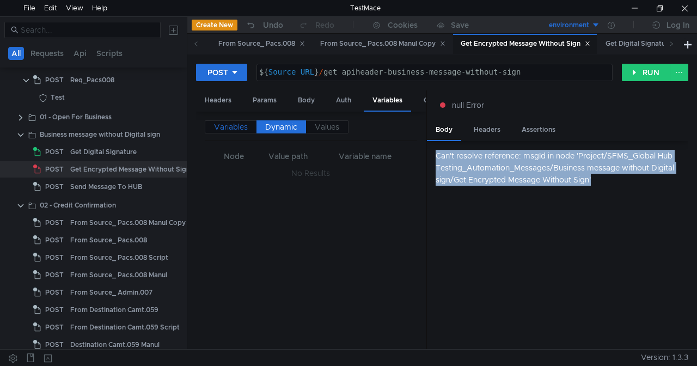
click at [229, 122] on span "Variables" at bounding box center [231, 127] width 34 height 10
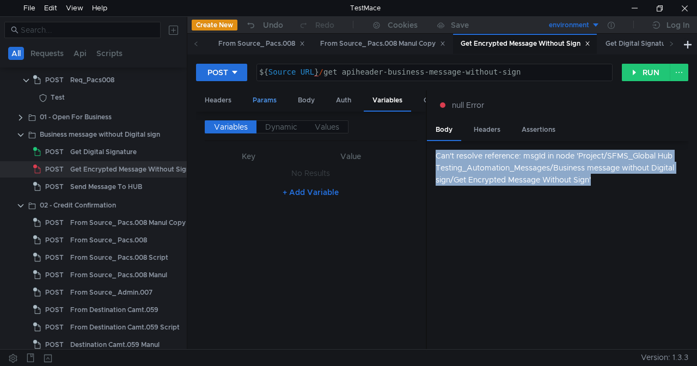
click at [264, 97] on div "Params" at bounding box center [264, 100] width 41 height 20
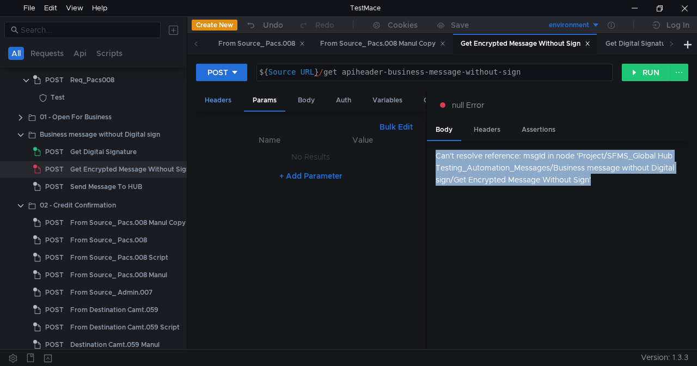
click at [230, 100] on div "Headers" at bounding box center [218, 100] width 44 height 20
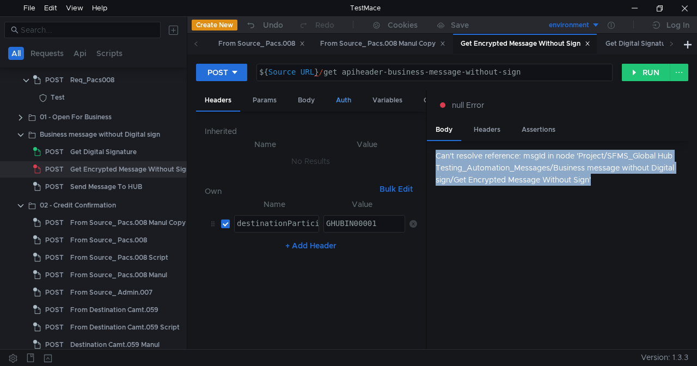
click at [345, 99] on div "Auth" at bounding box center [343, 100] width 33 height 20
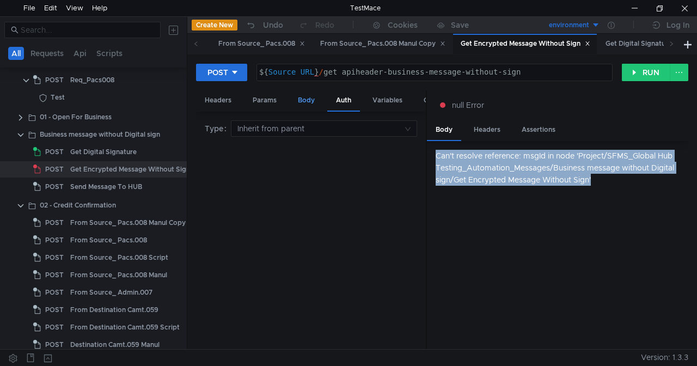
click at [313, 99] on div "Body" at bounding box center [306, 100] width 34 height 20
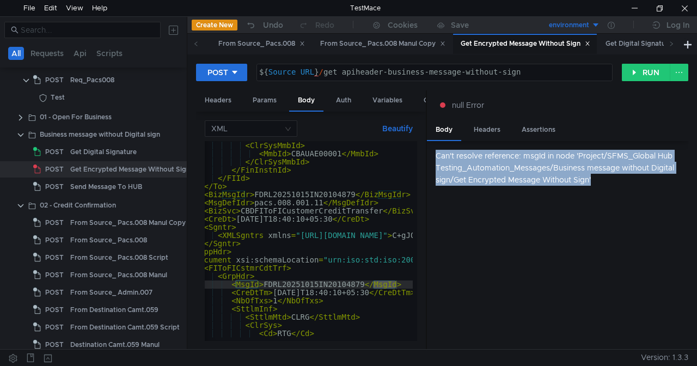
scroll to position [121, 0]
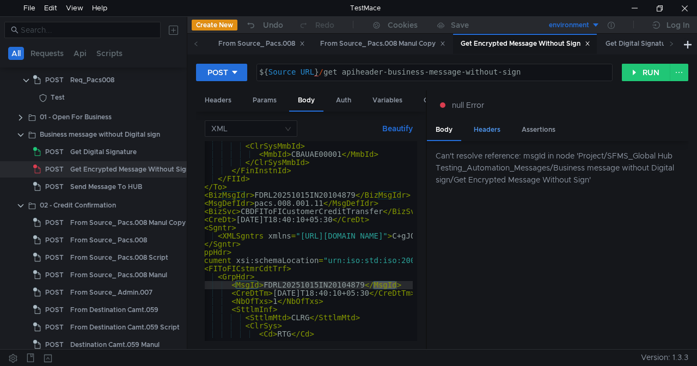
click at [495, 127] on div "Headers" at bounding box center [487, 130] width 44 height 20
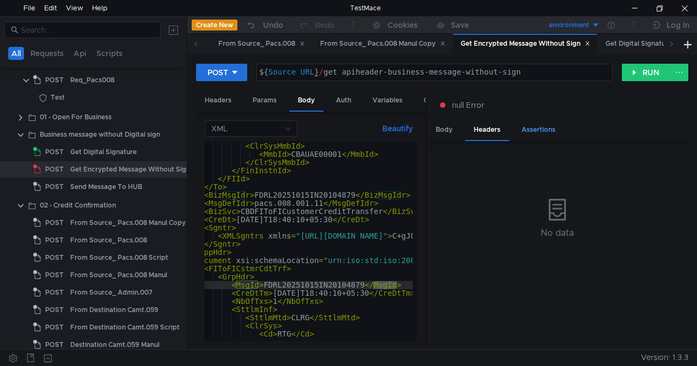
click at [526, 128] on div "Assertions" at bounding box center [538, 130] width 51 height 20
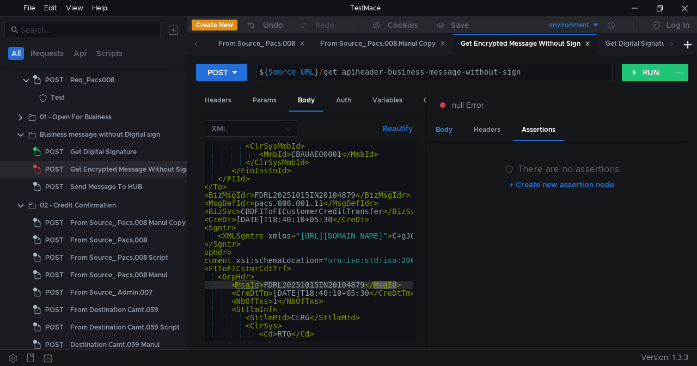
click at [436, 126] on div "Body" at bounding box center [444, 130] width 34 height 20
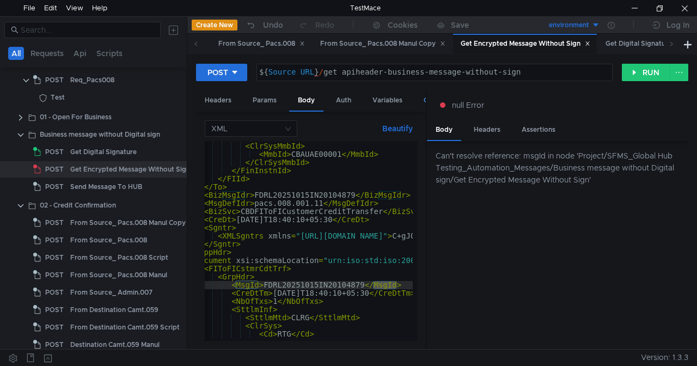
click at [421, 103] on div "Other" at bounding box center [433, 100] width 36 height 20
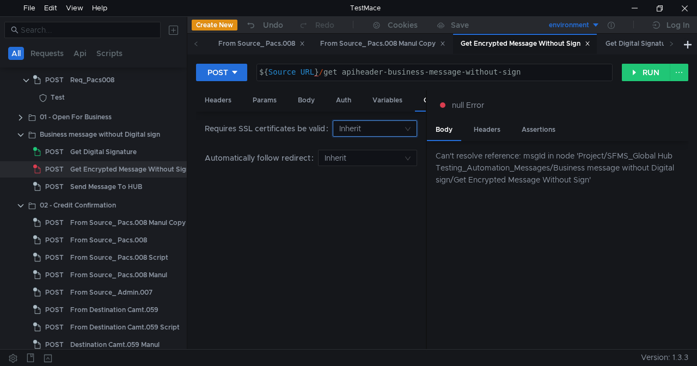
click at [355, 127] on input at bounding box center [371, 128] width 64 height 15
click at [353, 161] on div "No" at bounding box center [376, 167] width 70 height 12
click at [643, 77] on button "RUN" at bounding box center [646, 72] width 48 height 17
click at [378, 127] on input at bounding box center [371, 128] width 64 height 15
click at [355, 151] on div "Yes" at bounding box center [376, 150] width 70 height 12
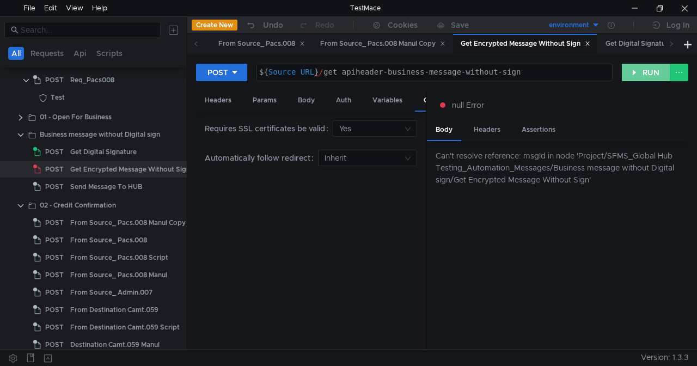
click at [639, 74] on button "RUN" at bounding box center [646, 72] width 48 height 17
click at [380, 122] on input at bounding box center [371, 128] width 64 height 15
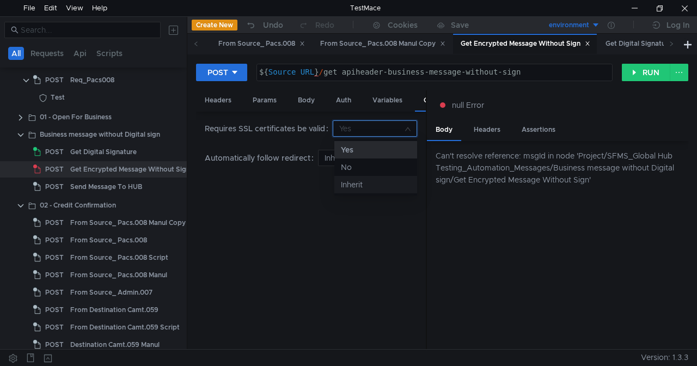
click at [359, 182] on div "Inherit" at bounding box center [376, 185] width 70 height 12
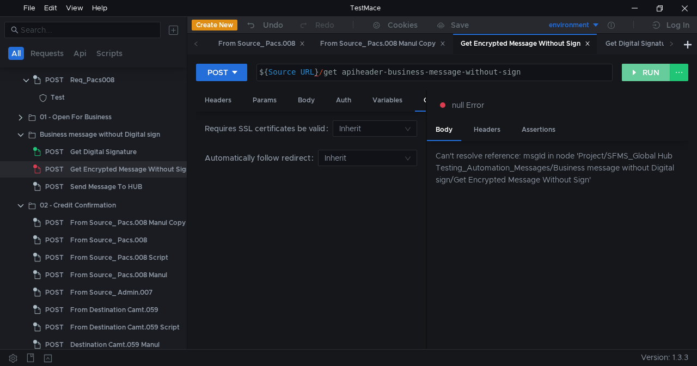
click at [639, 75] on button "RUN" at bounding box center [646, 72] width 48 height 17
click at [387, 100] on div "Variables" at bounding box center [387, 100] width 47 height 20
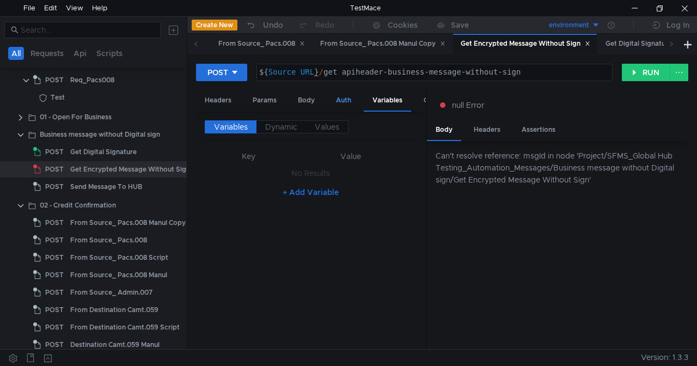
click at [332, 94] on div "Auth" at bounding box center [343, 100] width 33 height 20
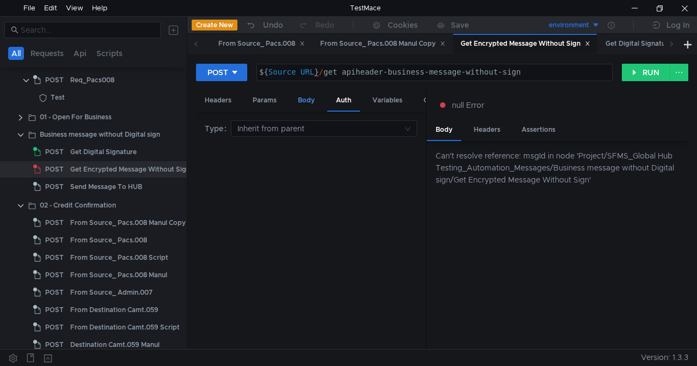
click at [306, 105] on div "Body" at bounding box center [306, 100] width 34 height 20
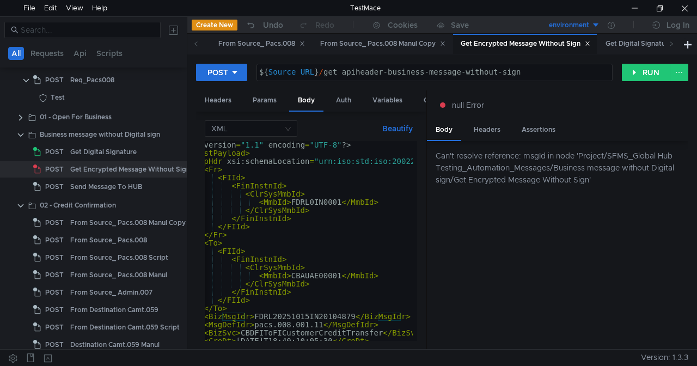
scroll to position [0, 0]
click at [261, 125] on input at bounding box center [247, 128] width 72 height 15
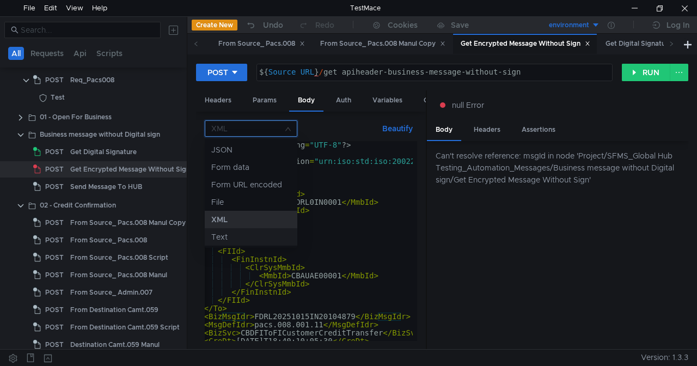
click at [230, 229] on nz-option-item "Text" at bounding box center [251, 236] width 93 height 17
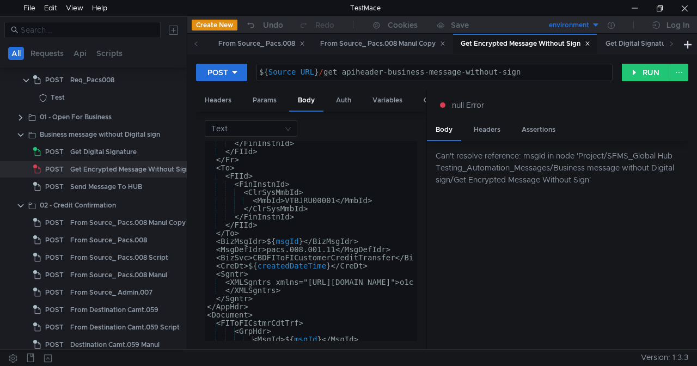
scroll to position [67, 0]
type textarea "</Document> </RequestPayload>"
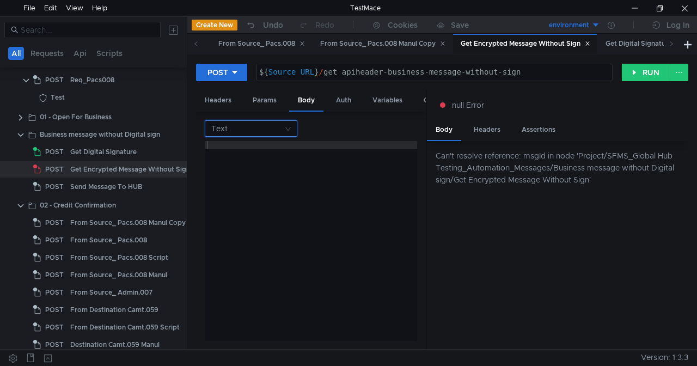
click at [277, 125] on input at bounding box center [247, 128] width 72 height 15
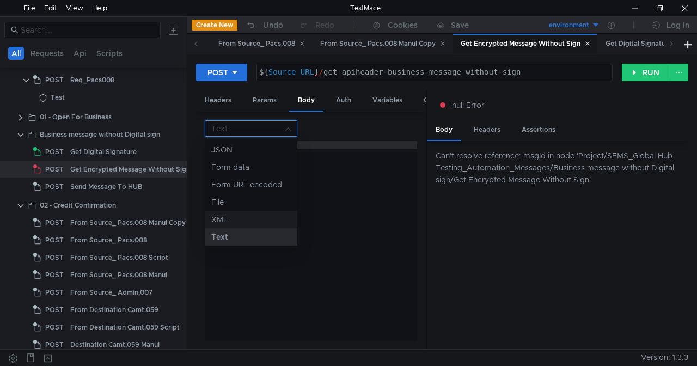
click at [232, 217] on div "XML" at bounding box center [250, 219] width 79 height 12
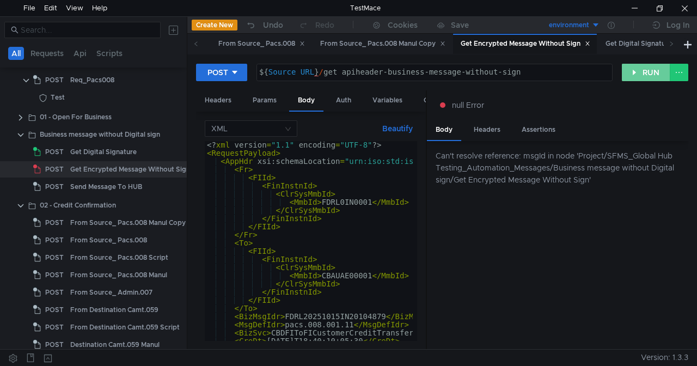
click at [640, 69] on button "RUN" at bounding box center [646, 72] width 48 height 17
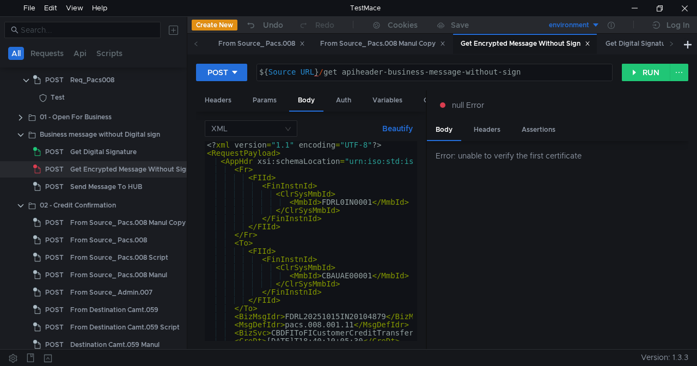
click at [426, 98] on div at bounding box center [426, 220] width 1 height 260
click at [421, 100] on div "Other" at bounding box center [433, 100] width 36 height 20
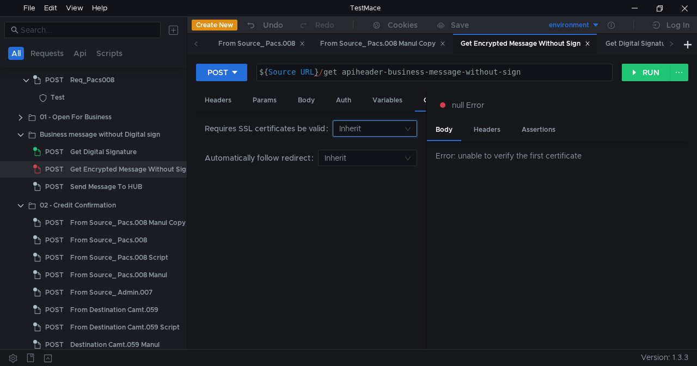
click at [352, 125] on input at bounding box center [371, 128] width 64 height 15
click at [358, 144] on div "Yes" at bounding box center [376, 150] width 70 height 12
click at [640, 73] on button "RUN" at bounding box center [646, 72] width 48 height 17
click at [359, 125] on input at bounding box center [371, 128] width 64 height 15
click at [350, 170] on div "No" at bounding box center [376, 167] width 70 height 12
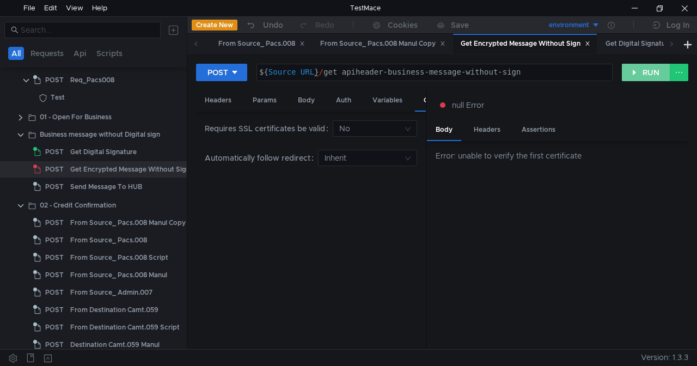
click at [637, 73] on button "RUN" at bounding box center [646, 72] width 48 height 17
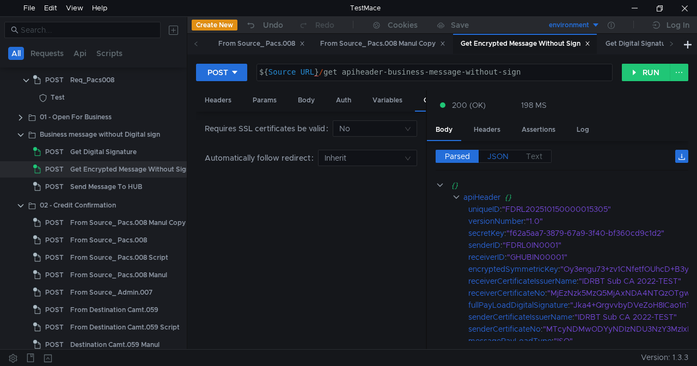
click at [506, 155] on span "JSON" at bounding box center [497, 156] width 21 height 10
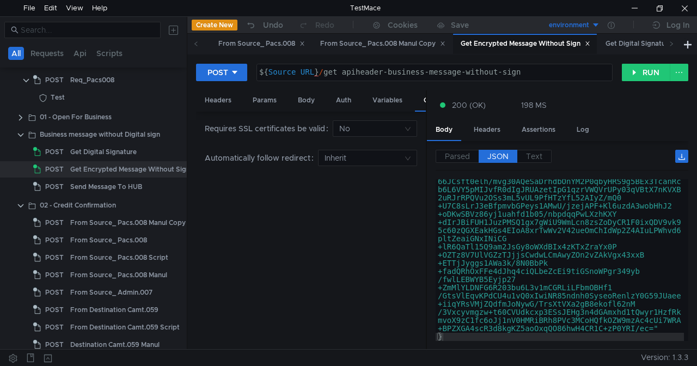
scroll to position [1317, 0]
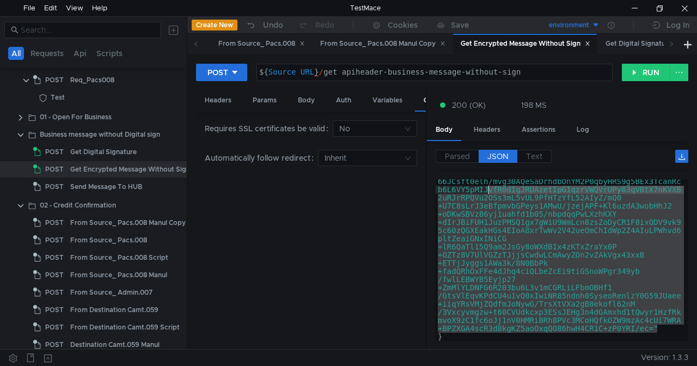
drag, startPoint x: 661, startPoint y: 328, endPoint x: 487, endPoint y: 190, distance: 222.1
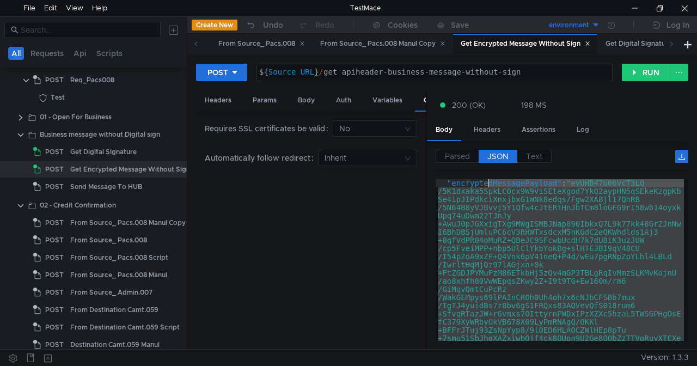
type textarea ""senderCertificateIssuerName": "IDRBT Sub CA 2022-TEST", "senderCertificateNo":…"
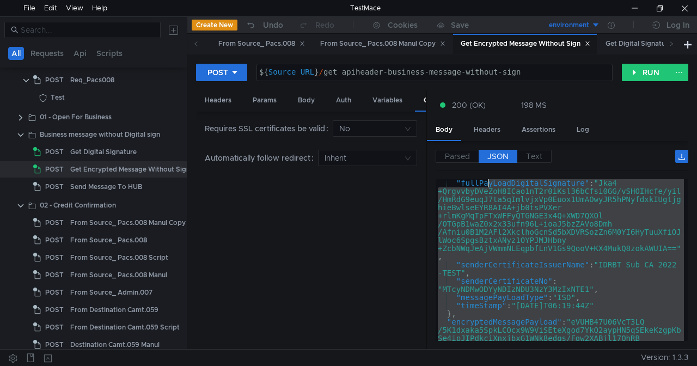
type textarea ""receiverCertificateIssuerName": "IDRBT Sub CA 2022-TEST", "receiverCertificate…"
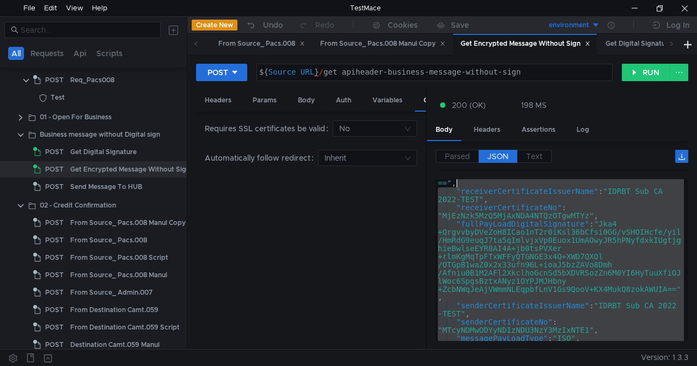
scroll to position [89, 0]
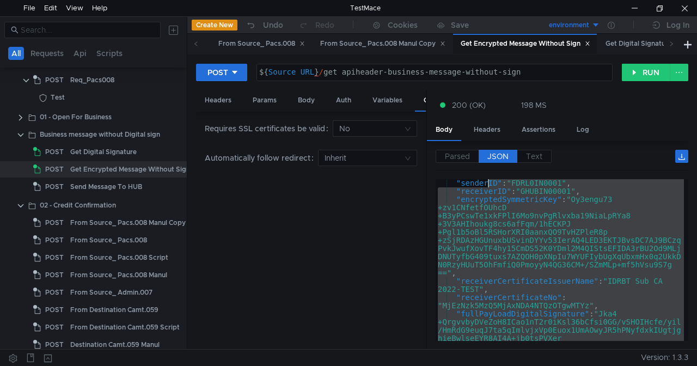
type textarea "{ "apiHeader": {"
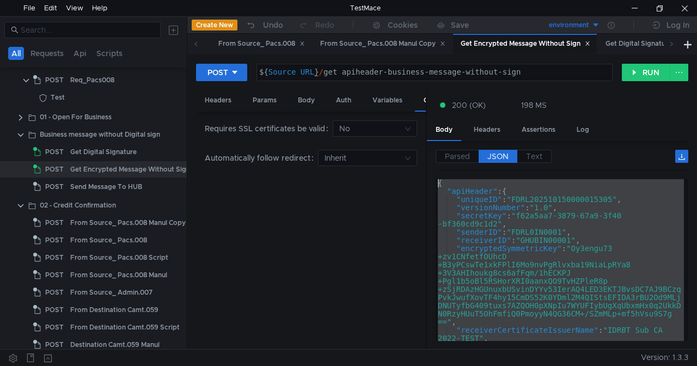
scroll to position [0, 0]
click at [96, 191] on div "Send Message To HUB" at bounding box center [106, 187] width 72 height 16
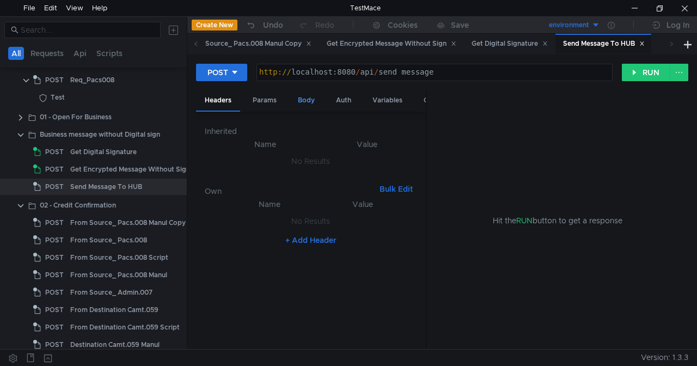
click at [306, 106] on div "Body" at bounding box center [306, 100] width 34 height 20
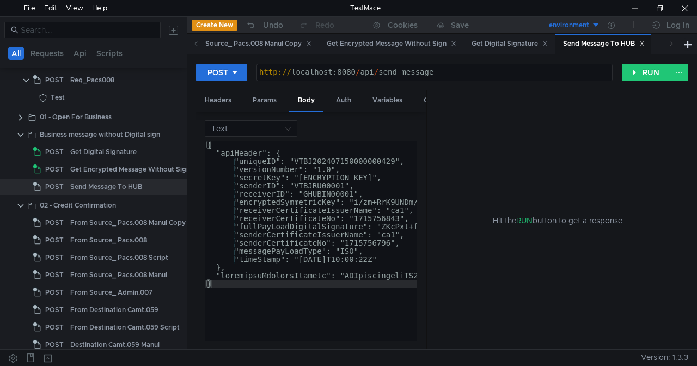
type textarea ""secretKey": "25d73ec3-5249-4484-ea8c-547e0e094b9e","
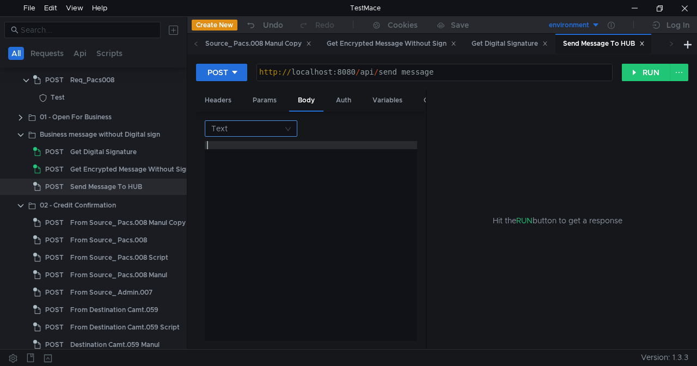
click at [271, 126] on input at bounding box center [247, 128] width 72 height 15
click at [285, 131] on div at bounding box center [348, 183] width 697 height 366
click at [283, 131] on nz-select-top-control "Text" at bounding box center [251, 128] width 93 height 16
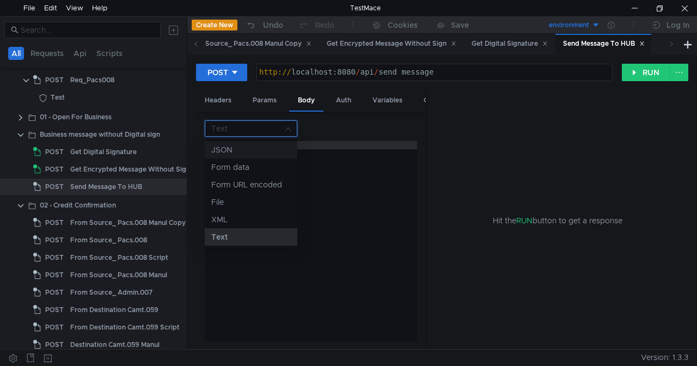
click at [230, 146] on div "JSON" at bounding box center [250, 150] width 79 height 12
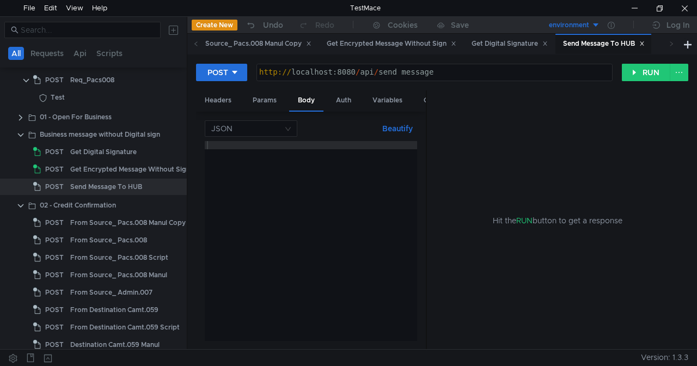
click at [242, 145] on div at bounding box center [311, 249] width 212 height 216
paste textarea
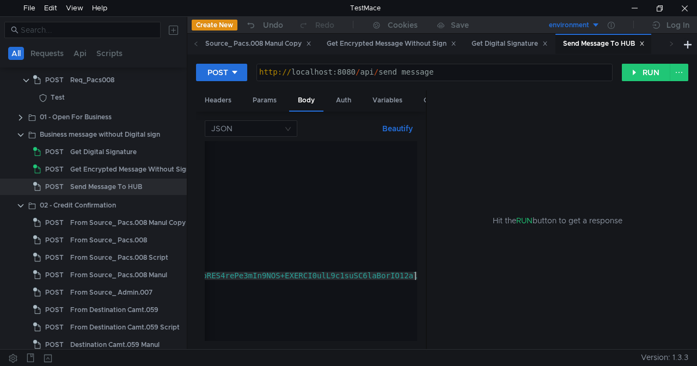
scroll to position [0, 28535]
click at [407, 130] on button "Beautify" at bounding box center [397, 128] width 39 height 13
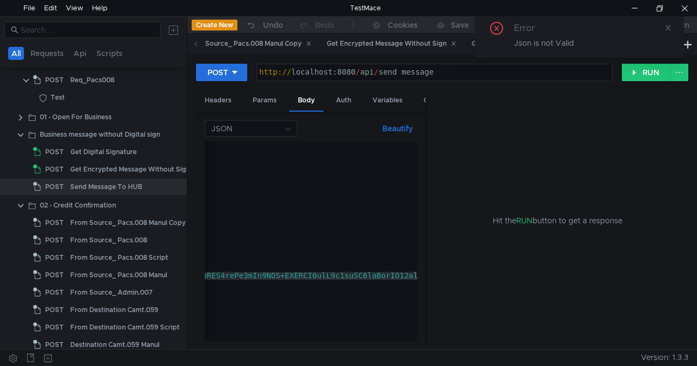
click at [393, 127] on button "Beautify" at bounding box center [397, 128] width 39 height 13
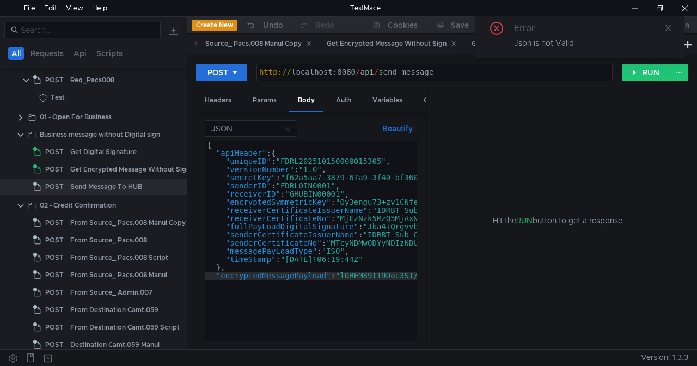
scroll to position [0, 0]
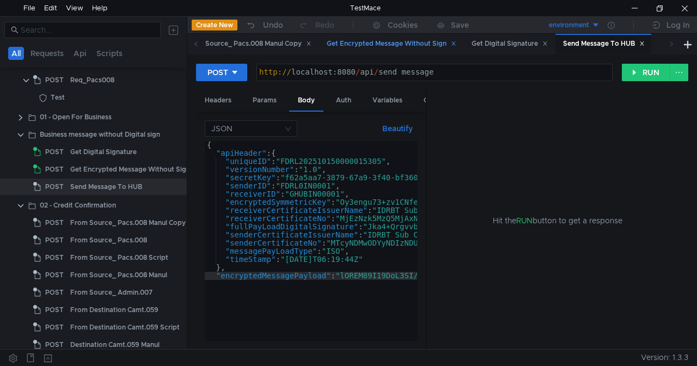
click at [372, 47] on div "Get Encrypted Message Without Sign" at bounding box center [392, 43] width 130 height 11
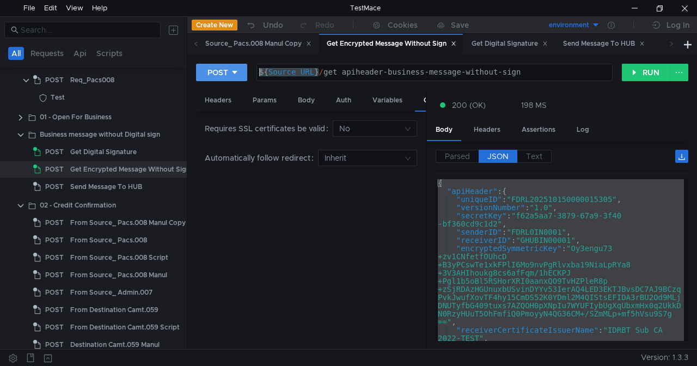
drag, startPoint x: 317, startPoint y: 74, endPoint x: 230, endPoint y: 68, distance: 87.3
click at [230, 68] on div "POST ${Source_URL}/get_apiheader-business-message-without-sign ${ Source_URL } …" at bounding box center [409, 72] width 426 height 19
click at [596, 44] on div "Send Message To HUB" at bounding box center [604, 43] width 82 height 11
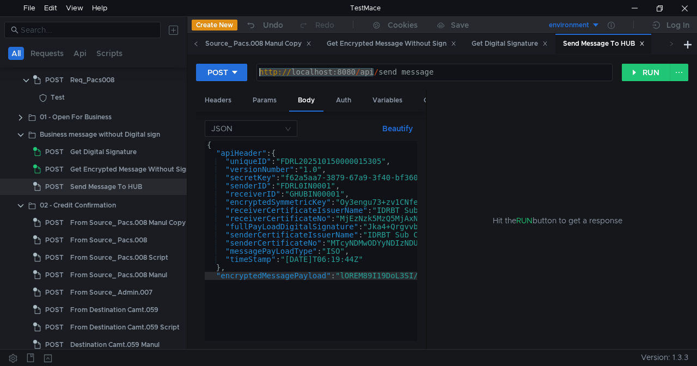
drag, startPoint x: 374, startPoint y: 72, endPoint x: 198, endPoint y: 48, distance: 176.9
click at [198, 48] on nz-tabset "Req_Pacs008 From Source_ Pacs.008 From Source_ Pacs.008 Manul Copy Get Encrypte…" at bounding box center [442, 191] width 510 height 315
paste textarea "${Source_URL}"
click at [442, 74] on div "${ Hub_URL } / send_message" at bounding box center [434, 80] width 355 height 25
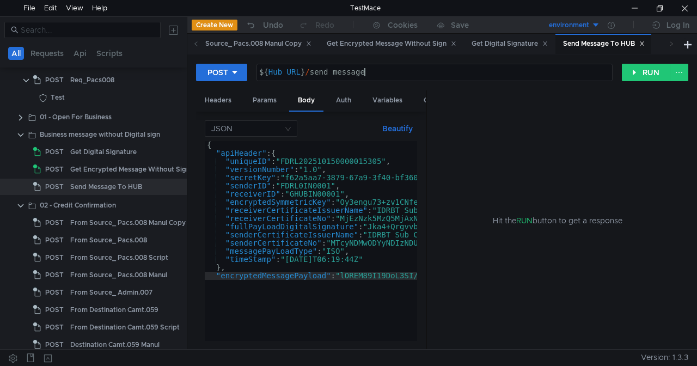
type textarea "${Hub_URL}/send_message"
click at [635, 73] on button "RUN" at bounding box center [646, 72] width 48 height 17
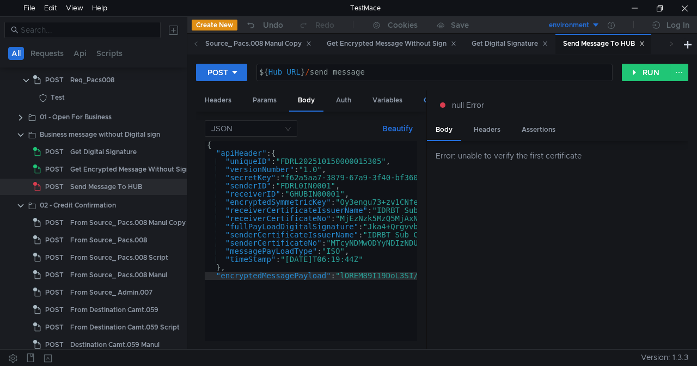
click at [423, 99] on div "Other" at bounding box center [433, 100] width 36 height 20
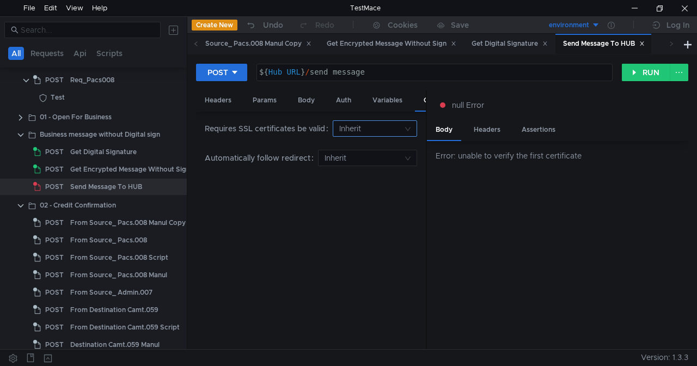
click at [368, 125] on input at bounding box center [371, 128] width 64 height 15
click at [346, 152] on div "Yes" at bounding box center [376, 150] width 70 height 12
click at [644, 70] on button "RUN" at bounding box center [646, 72] width 48 height 17
click at [628, 70] on button "ABORT" at bounding box center [640, 72] width 59 height 17
click at [374, 125] on input at bounding box center [371, 128] width 64 height 15
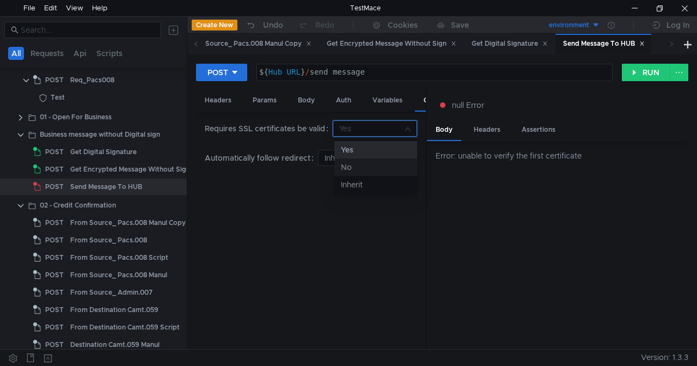
click at [350, 167] on div "No" at bounding box center [376, 167] width 70 height 12
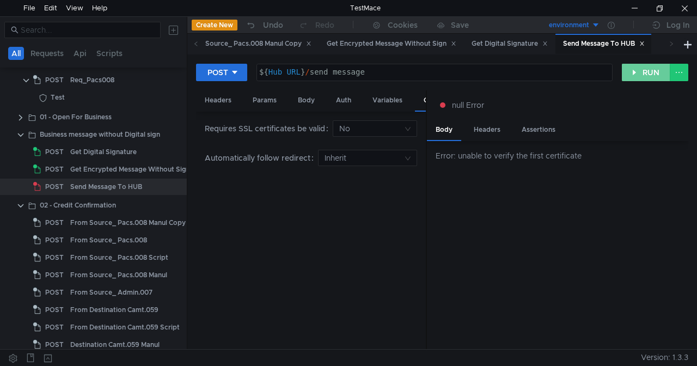
click at [636, 72] on button "RUN" at bounding box center [646, 72] width 48 height 17
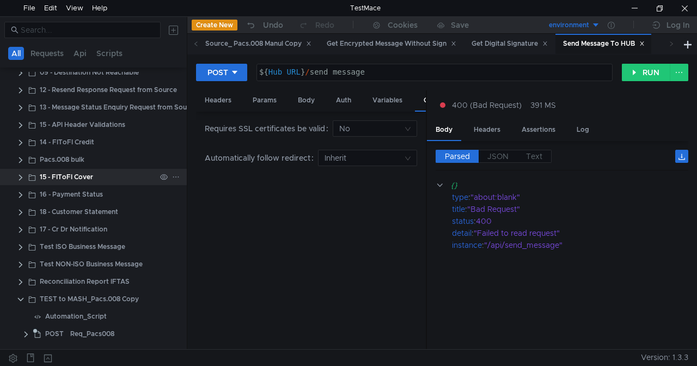
scroll to position [348, 0]
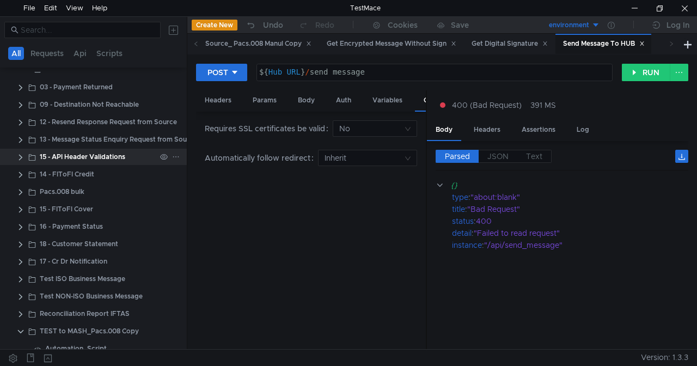
click at [89, 154] on div "15 - API Header Validations" at bounding box center [82, 157] width 85 height 16
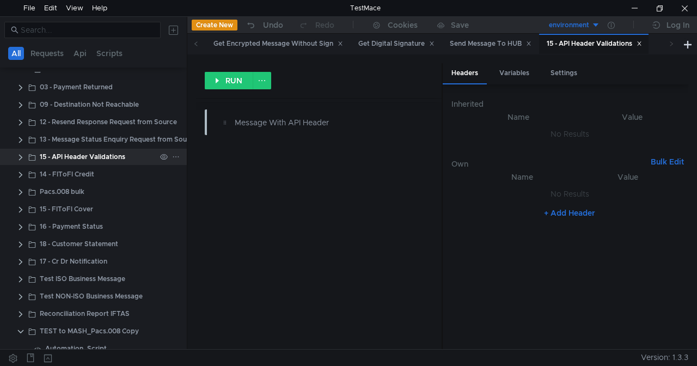
click at [22, 158] on clr-icon at bounding box center [20, 157] width 9 height 9
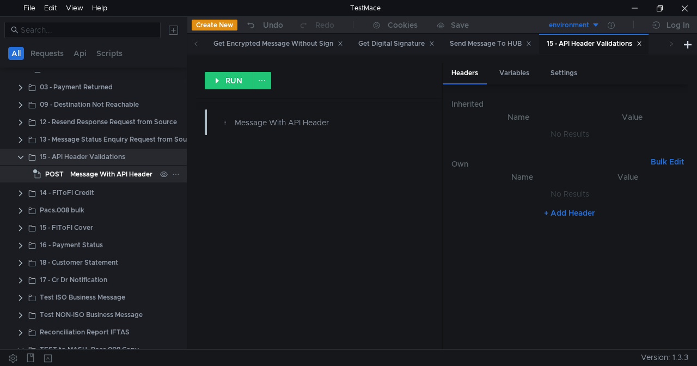
click at [66, 170] on div "POST" at bounding box center [50, 174] width 34 height 16
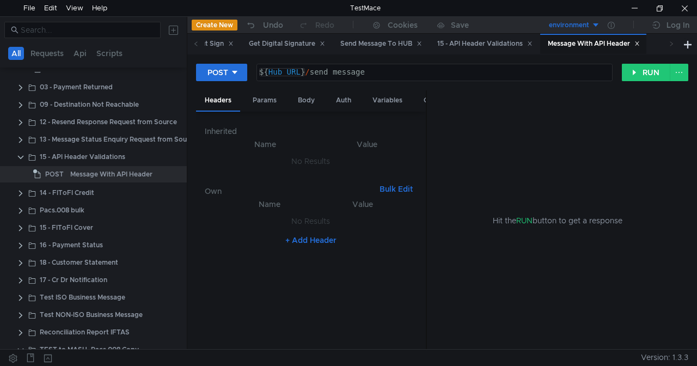
type textarea "${Hub_URL}/send_message"
drag, startPoint x: 305, startPoint y: 72, endPoint x: 219, endPoint y: 71, distance: 86.6
click at [219, 71] on div "POST ${Hub_URL}/send_message ${ Hub_URL } / send_message הההההההההההההההההההההה…" at bounding box center [409, 72] width 426 height 19
drag, startPoint x: 372, startPoint y: 72, endPoint x: 211, endPoint y: 79, distance: 161.3
click at [211, 79] on div "POST ${Hub_URL}/send_message ${ Hub_URL } / send_message הההההההההההההההההההההה…" at bounding box center [409, 72] width 426 height 19
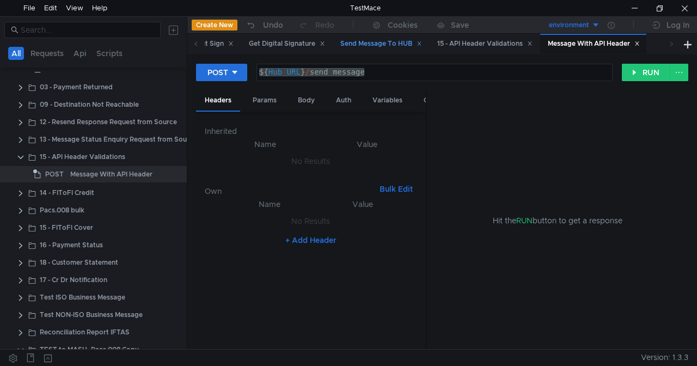
click at [391, 41] on div "Send Message To HUB" at bounding box center [381, 43] width 82 height 11
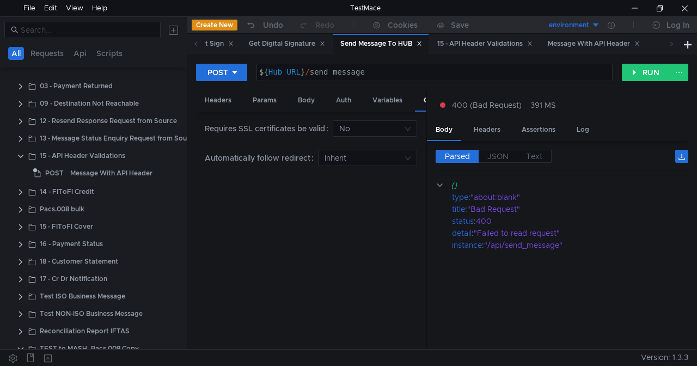
scroll to position [42, 0]
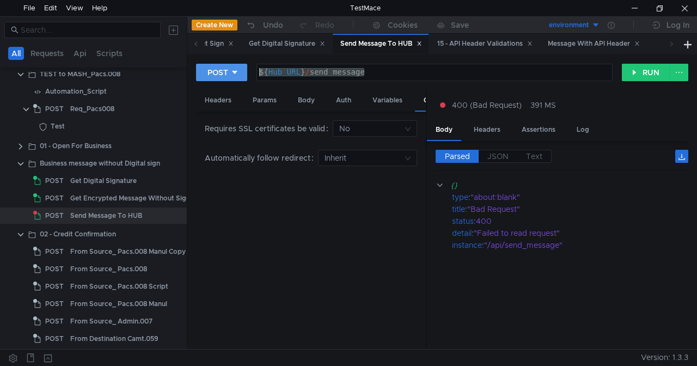
drag, startPoint x: 385, startPoint y: 71, endPoint x: 230, endPoint y: 72, distance: 155.2
click at [230, 72] on div "POST ${Hub_URL}/send_message ${ Hub_URL } / send_message הההההההההההההההההההההה…" at bounding box center [409, 72] width 426 height 19
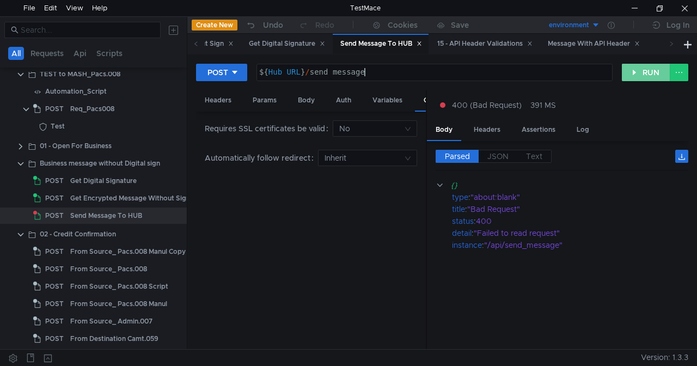
click at [637, 72] on button "RUN" at bounding box center [646, 72] width 48 height 17
click at [308, 101] on div "Body" at bounding box center [306, 100] width 34 height 20
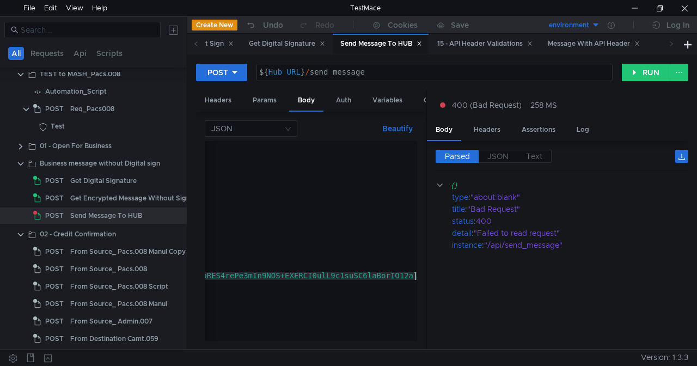
scroll to position [0, 28535]
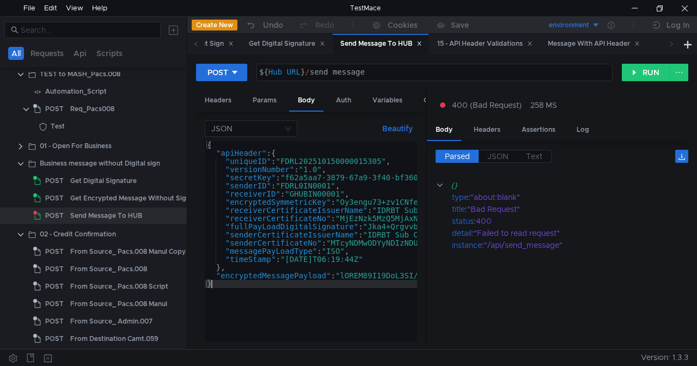
scroll to position [0, 0]
type textarea "}"
click at [636, 80] on button "RUN" at bounding box center [646, 72] width 48 height 17
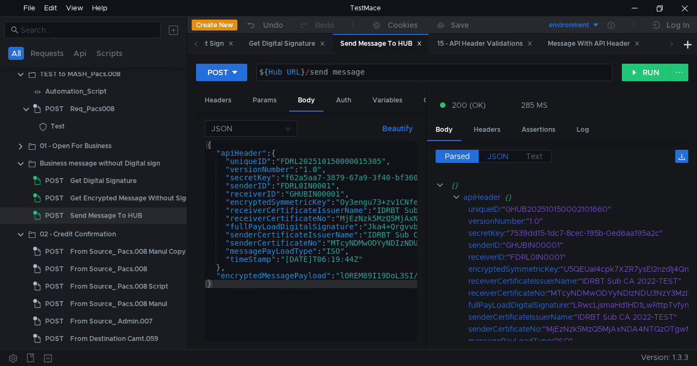
click at [500, 161] on label "JSON" at bounding box center [498, 156] width 39 height 13
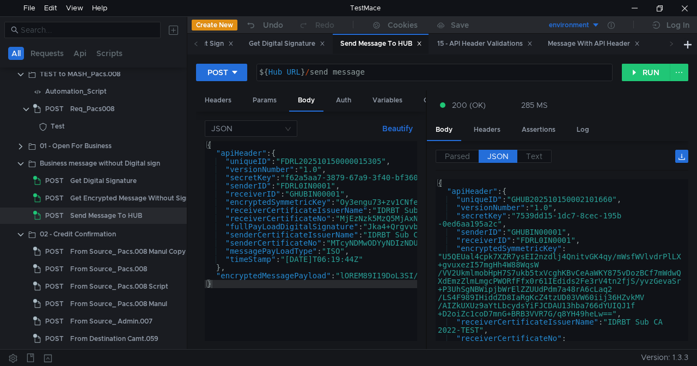
click at [501, 156] on span "JSON" at bounding box center [497, 156] width 21 height 10
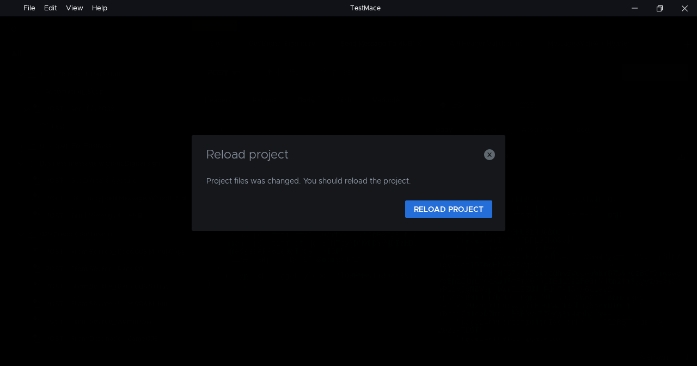
click at [0, 0] on simple-modal-holder "Reload project Project files was changed. You should reload the project. RELOAD…" at bounding box center [0, 0] width 0 height 0
click at [446, 207] on button "RELOAD PROJECT" at bounding box center [448, 208] width 87 height 17
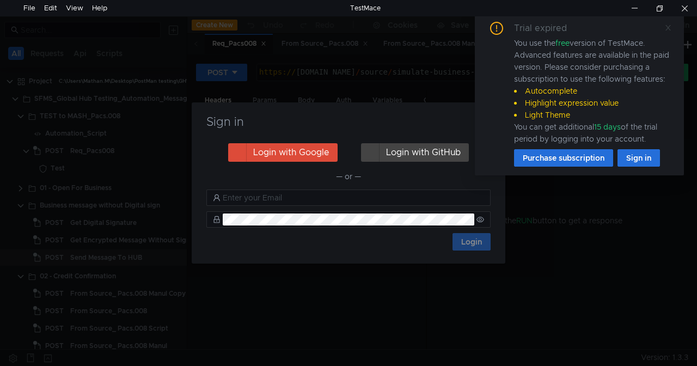
click at [666, 28] on icon at bounding box center [668, 28] width 8 height 8
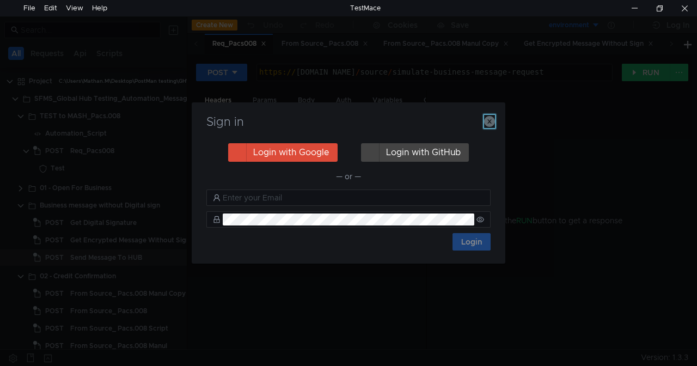
click at [489, 121] on icon "button" at bounding box center [489, 121] width 11 height 11
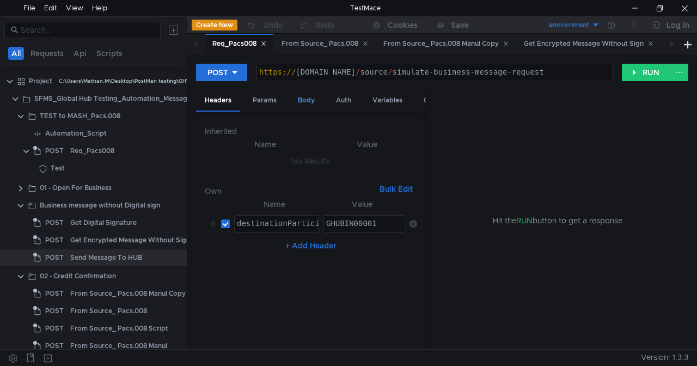
click at [313, 103] on div "Body" at bounding box center [306, 100] width 34 height 20
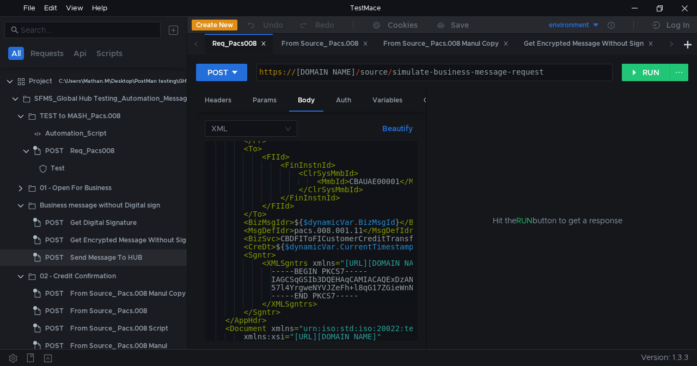
scroll to position [104, 0]
click at [671, 46] on icon at bounding box center [671, 43] width 5 height 5
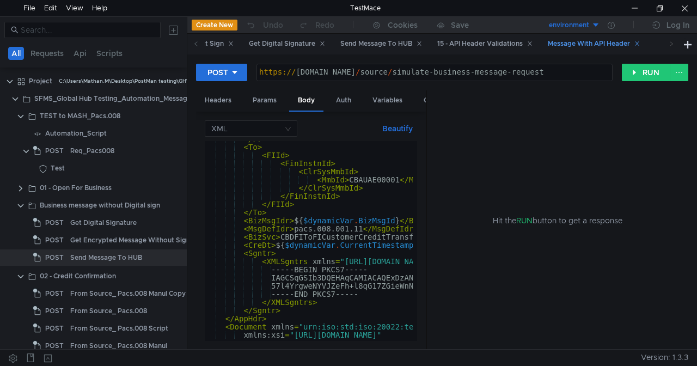
click at [595, 44] on div "Message With API Header" at bounding box center [594, 43] width 92 height 11
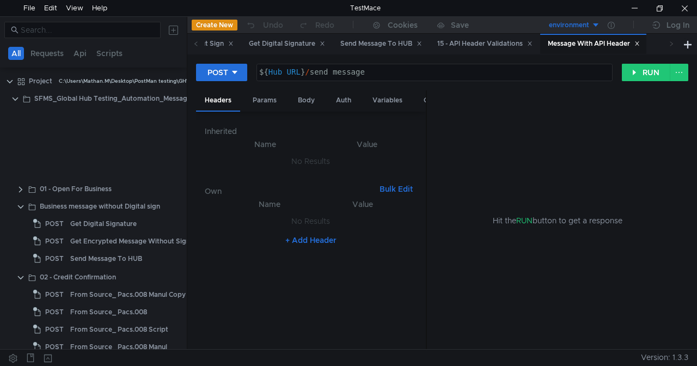
scroll to position [304, 0]
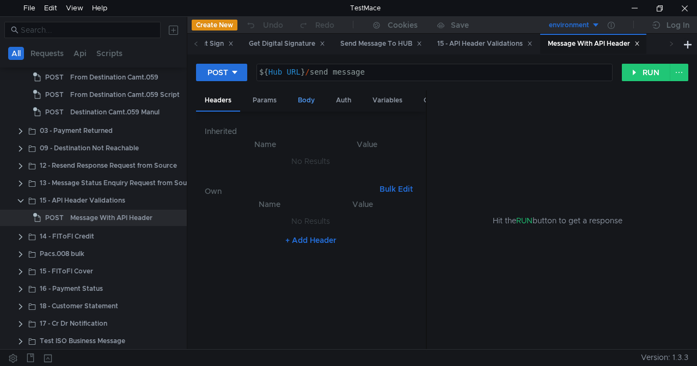
click at [308, 99] on div "Body" at bounding box center [306, 100] width 34 height 20
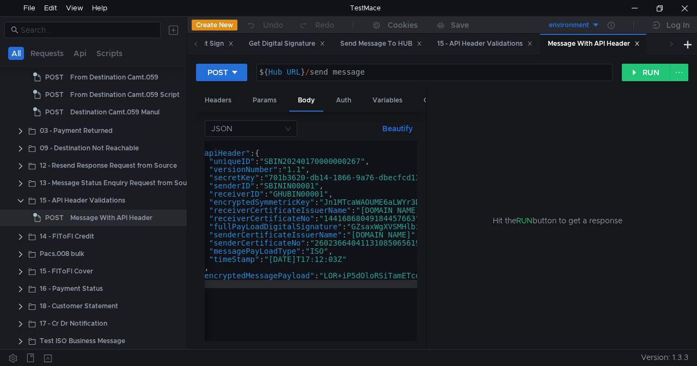
scroll to position [0, 16]
click at [283, 44] on div "Get Digital Signature" at bounding box center [287, 43] width 76 height 11
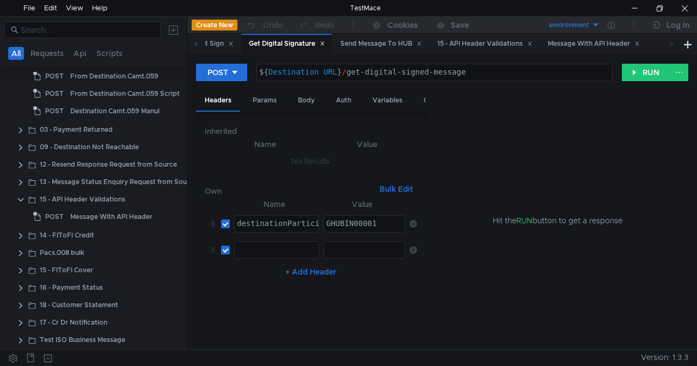
scroll to position [6, 0]
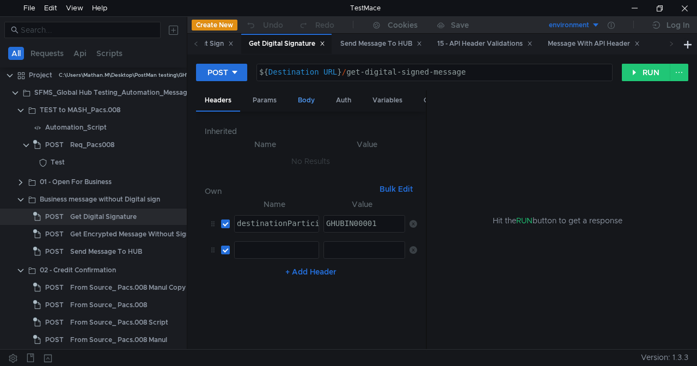
click at [304, 96] on div "Body" at bounding box center [306, 100] width 34 height 20
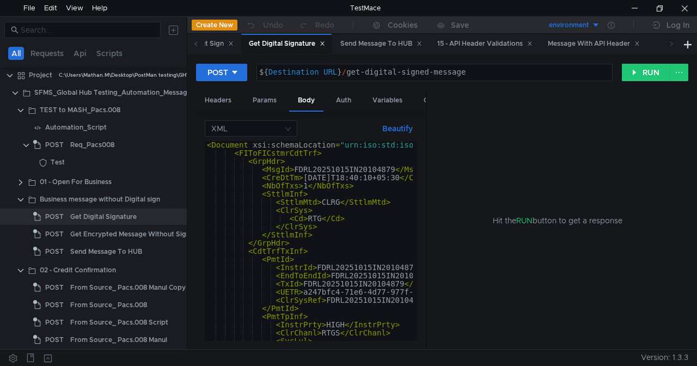
scroll to position [0, 0]
click at [493, 42] on div "15 - API Header Validations" at bounding box center [484, 43] width 95 height 11
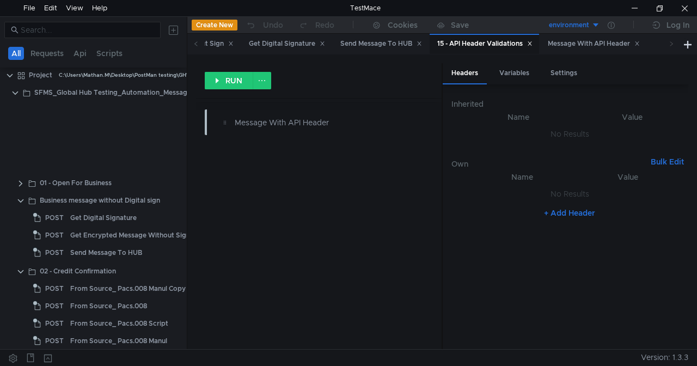
scroll to position [287, 0]
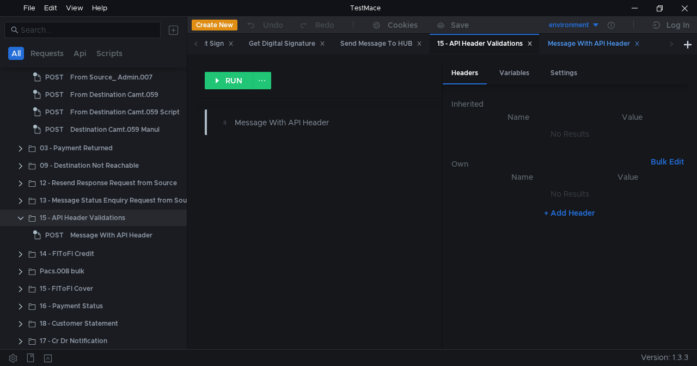
click at [587, 43] on div "Message With API Header" at bounding box center [594, 43] width 92 height 11
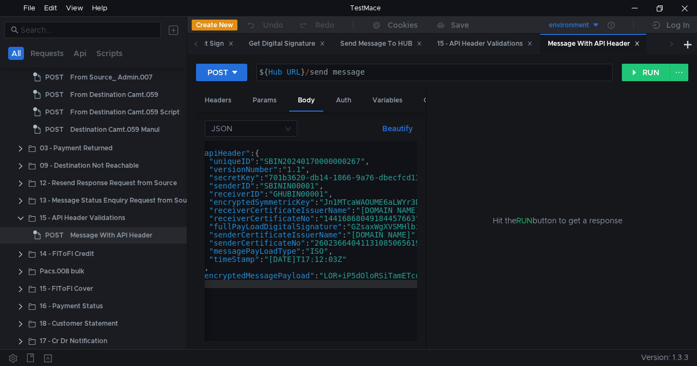
click at [640, 43] on icon at bounding box center [636, 43] width 5 height 5
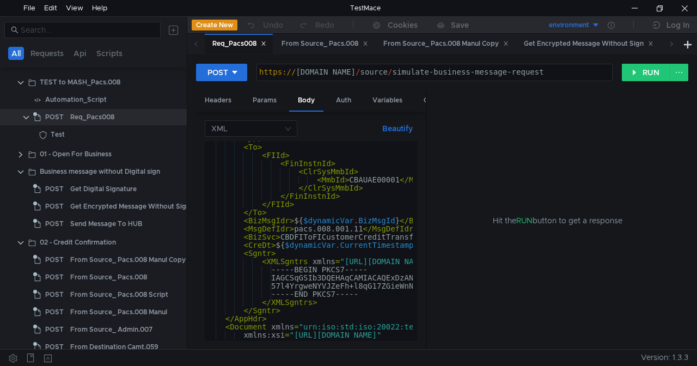
scroll to position [0, 0]
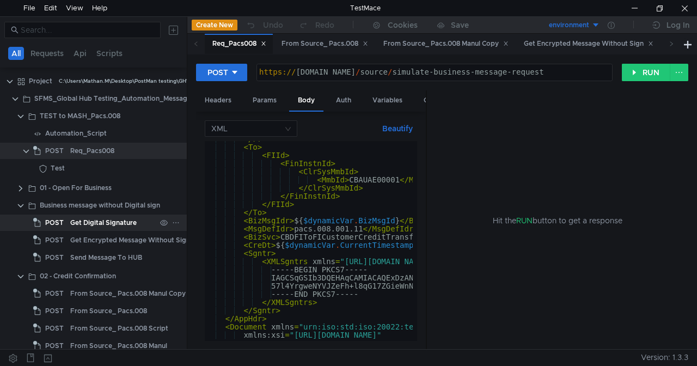
click at [98, 223] on div "Get Digital Signature" at bounding box center [103, 223] width 66 height 16
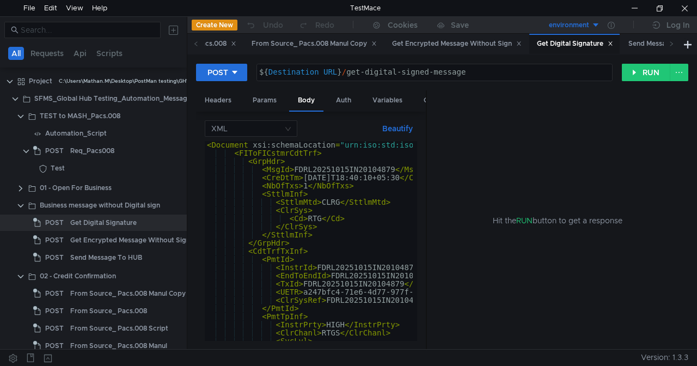
type textarea "${Destination_URL}/get-digital-signed-message"
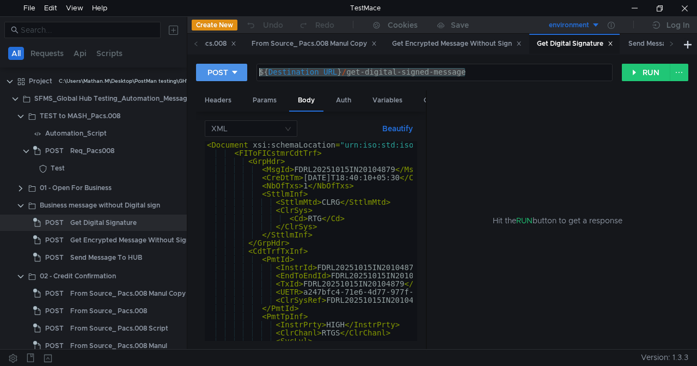
drag, startPoint x: 468, startPoint y: 69, endPoint x: 245, endPoint y: 66, distance: 222.7
click at [245, 66] on div "POST ${Destination_URL}/get-digital-signed-message ${ Destination_URL } / get-d…" at bounding box center [409, 72] width 426 height 19
click at [100, 242] on div "Get Encrypted Message Without Sign" at bounding box center [130, 240] width 120 height 16
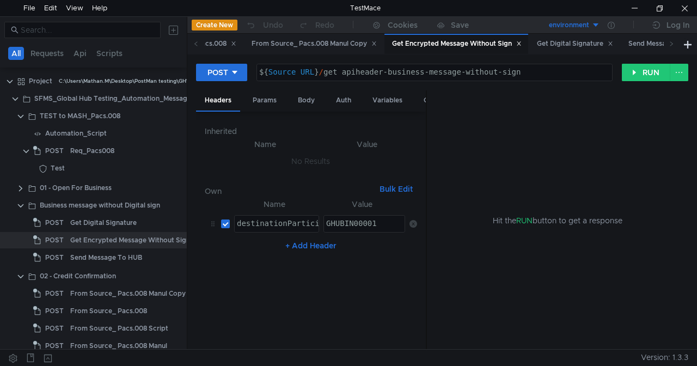
type textarea "${Source_URL}/get_apiheader-business-message-without-sign"
drag, startPoint x: 323, startPoint y: 76, endPoint x: 537, endPoint y: 66, distance: 214.2
click at [537, 66] on div "${ Source_URL } / get_apiheader-business-message-without-sign" at bounding box center [434, 72] width 355 height 16
click at [530, 75] on div "${ Source_URL } / get_apiheader-business-message-without-sign" at bounding box center [434, 72] width 355 height 16
